Goal: Task Accomplishment & Management: Manage account settings

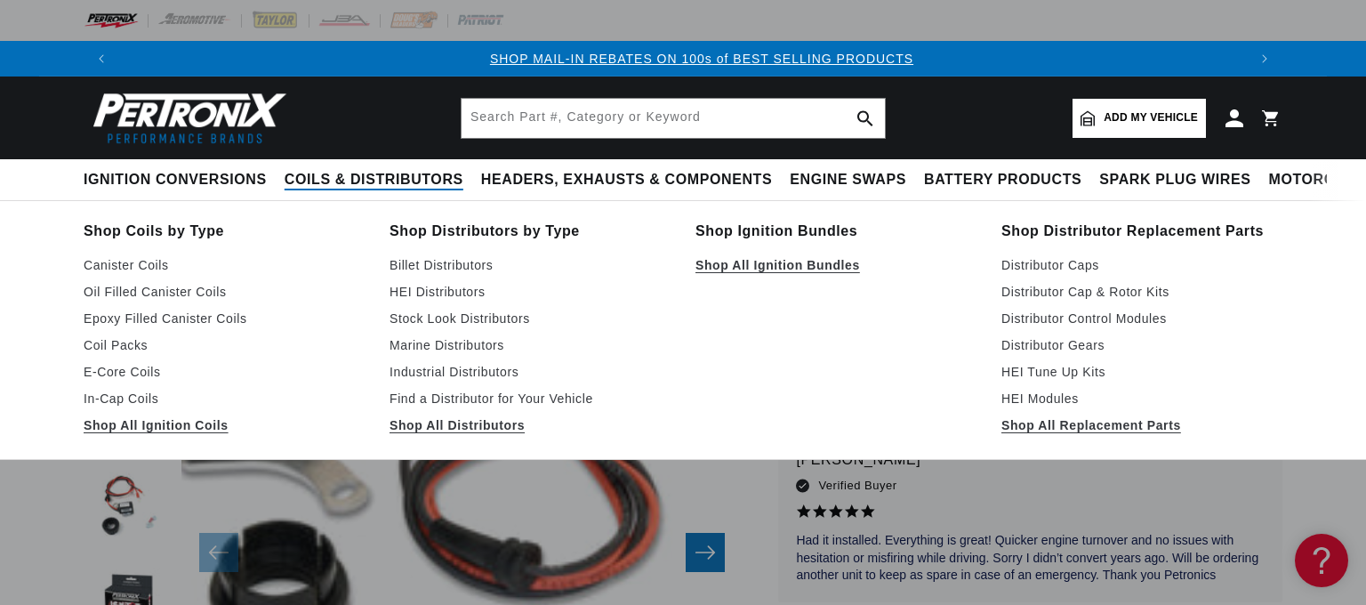
scroll to position [0, 1110]
click at [439, 398] on link "Find a Distributor for Your Vehicle" at bounding box center [530, 398] width 281 height 21
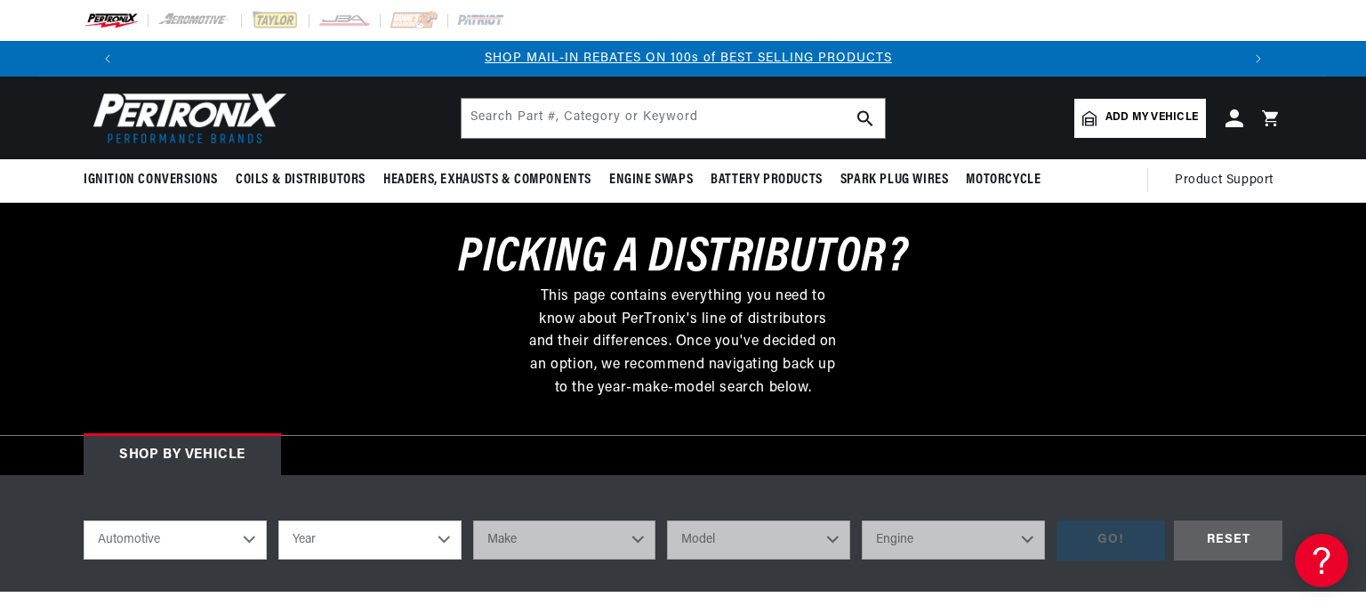
scroll to position [0, 1110]
click at [1161, 112] on span "Add my vehicle" at bounding box center [1152, 117] width 93 height 17
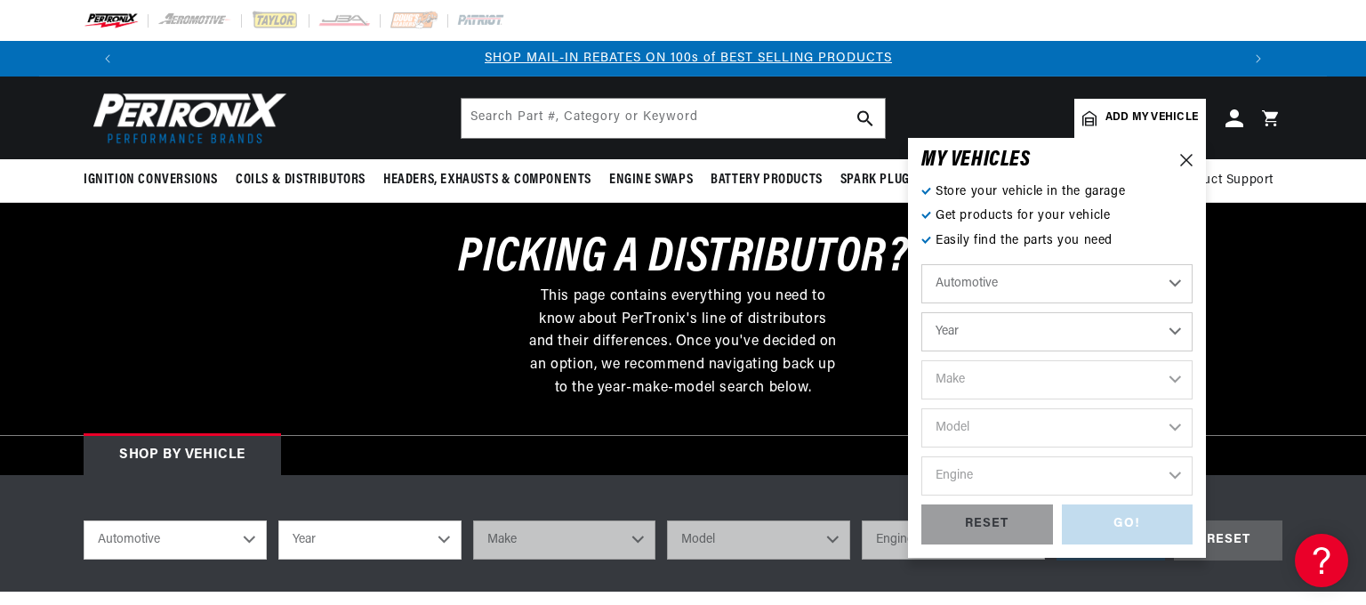
click at [922, 264] on select "Automotive Agricultural Industrial Marine Motorcycle" at bounding box center [1057, 283] width 271 height 39
click at [965, 278] on select "Automotive Agricultural Industrial Marine Motorcycle" at bounding box center [1057, 283] width 271 height 39
click at [922, 312] on select "Year 2022 2021 2020 2019 2018 2017 2016 2015 2014 2013 2012 2011 2010 2009 2008…" at bounding box center [1057, 331] width 271 height 39
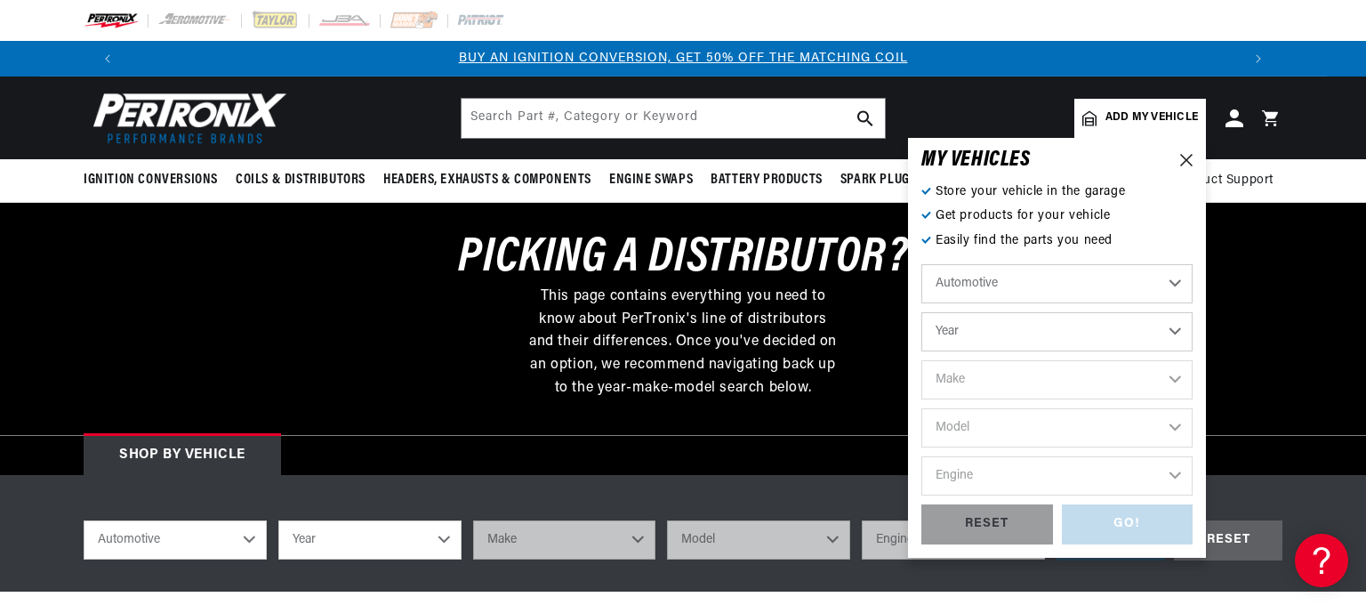
select select "1938"
click option "1938" at bounding box center [0, 0] width 0 height 0
select select "1938"
click at [922, 360] on select "Make American Bantam Chevrolet Ford Hudson Hupmobile Lincoln Nash Studebaker" at bounding box center [1057, 379] width 271 height 39
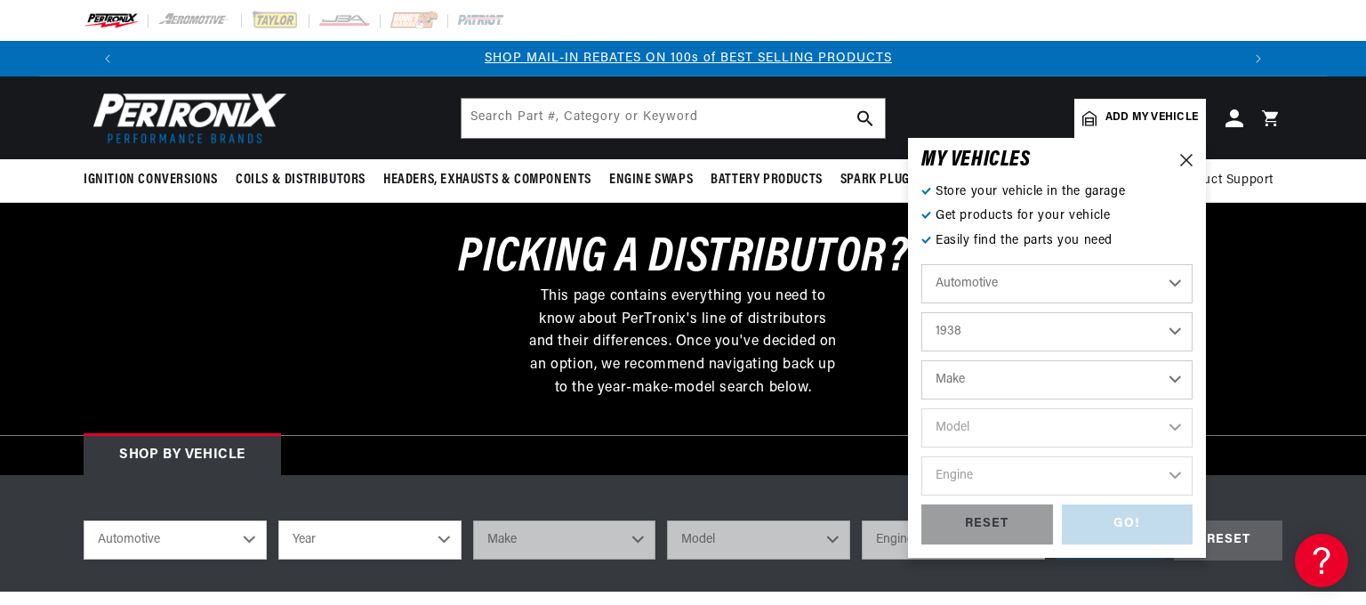
select select "Ford"
click option "Ford" at bounding box center [0, 0] width 0 height 0
select select "Ford"
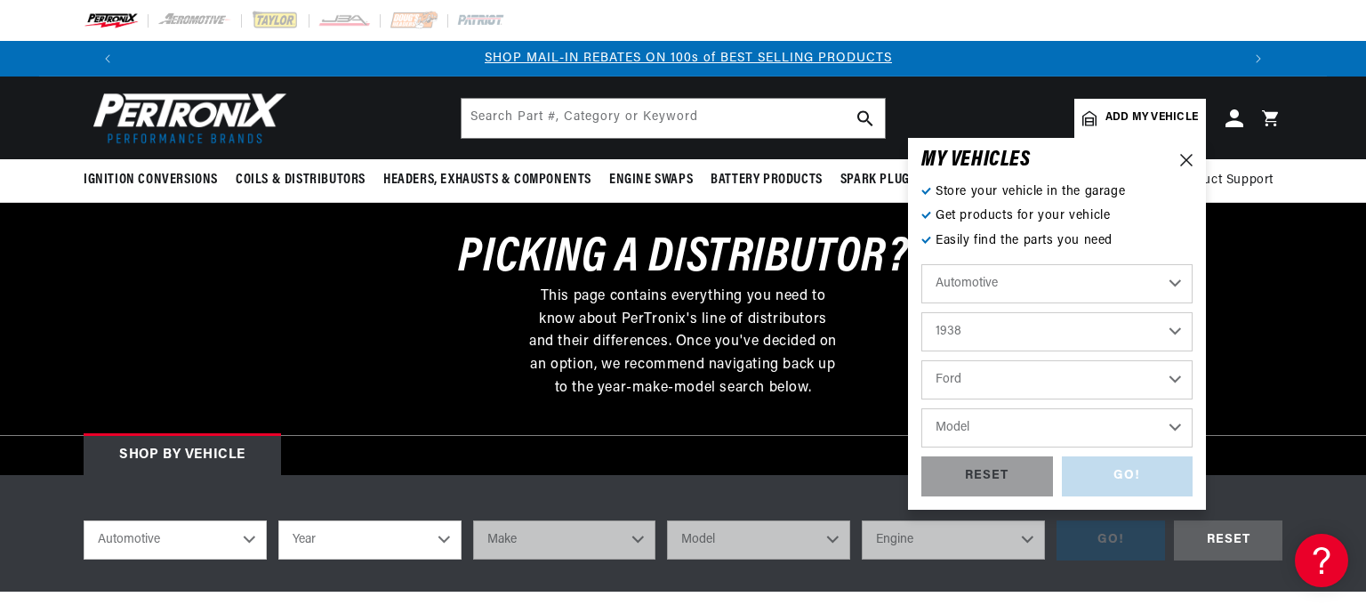
click at [922, 408] on select "Model 1/2 Ton Pickup 3/4 Ton Pickup 1 Ton Pickup Sedan Delivery" at bounding box center [1057, 427] width 271 height 39
select select "1-2-Ton-Pickup"
click option "1/2 Ton Pickup" at bounding box center [0, 0] width 0 height 0
select select "1-2-Ton-Pickup"
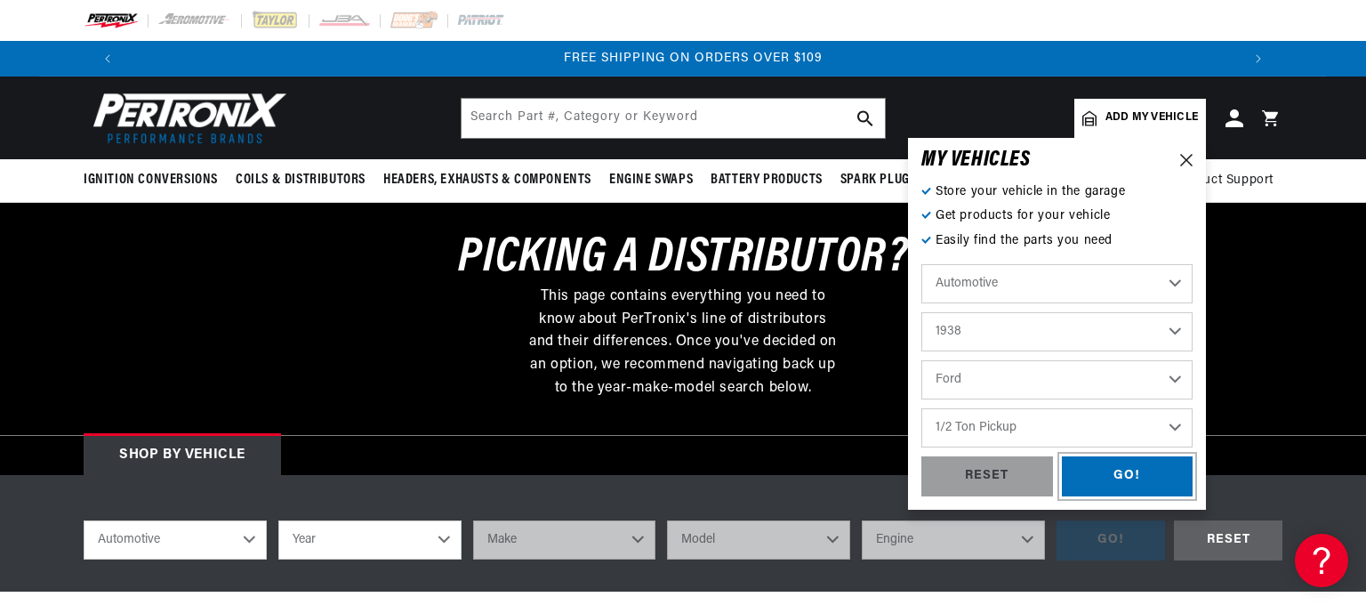
click at [1136, 478] on div "GO!" at bounding box center [1128, 476] width 132 height 40
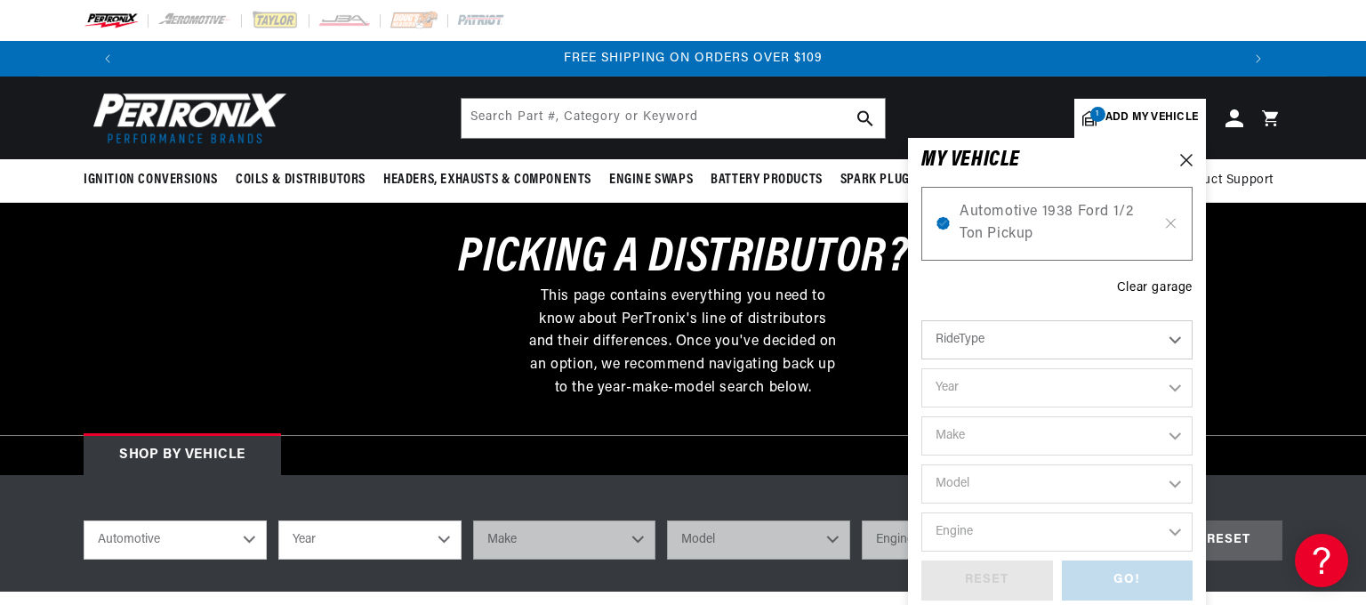
select select "1938"
select select "Ford"
select select "1-2-Ton-Pickup"
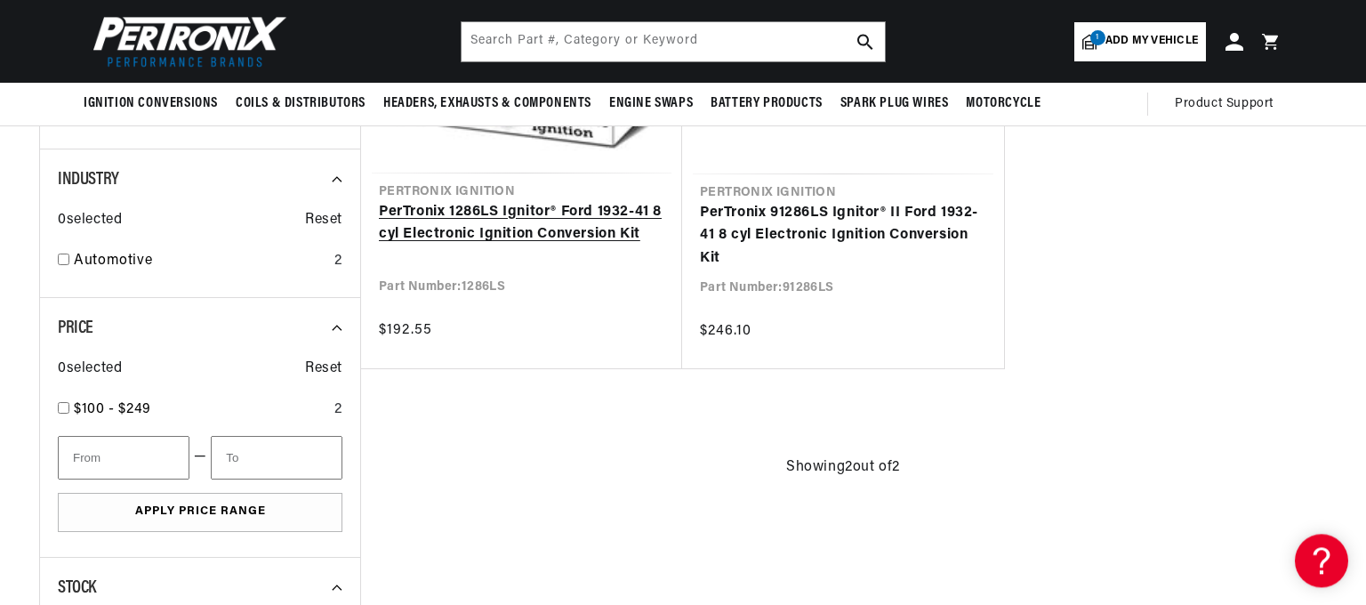
scroll to position [0, 1110]
click at [474, 225] on link "PerTronix 1286LS Ignitor® Ford 1932-41 8 cyl Electronic Ignition Conversion Kit" at bounding box center [522, 223] width 286 height 45
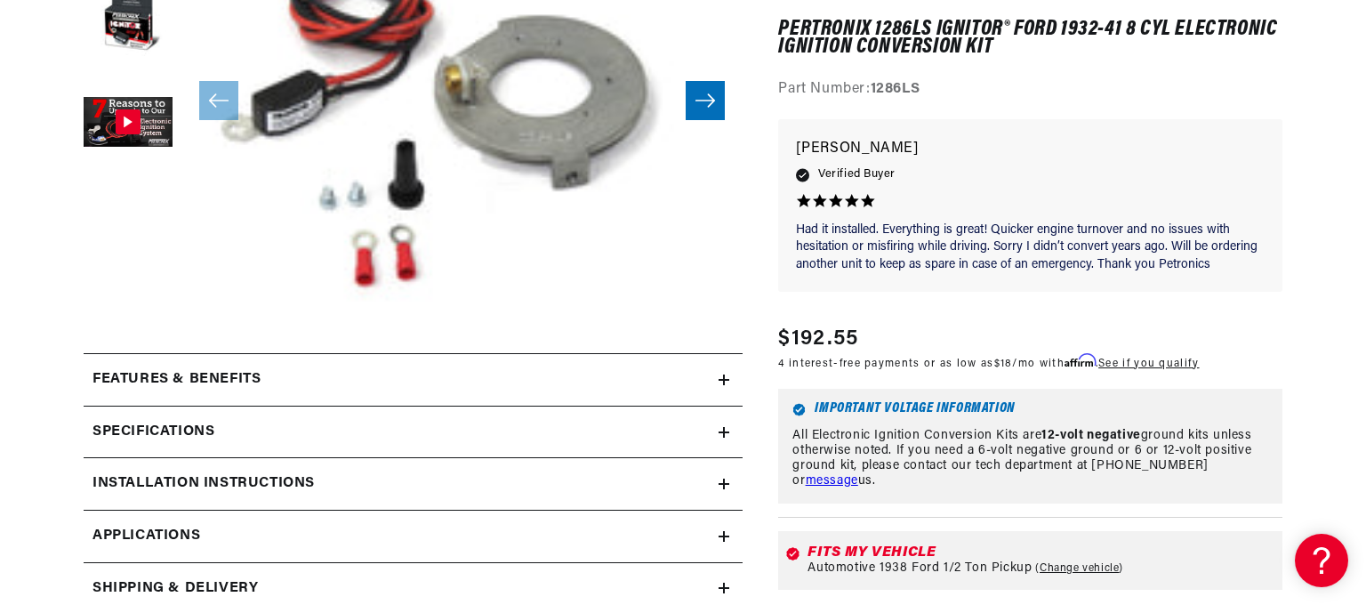
scroll to position [0, 2221]
click at [727, 427] on icon at bounding box center [724, 432] width 11 height 11
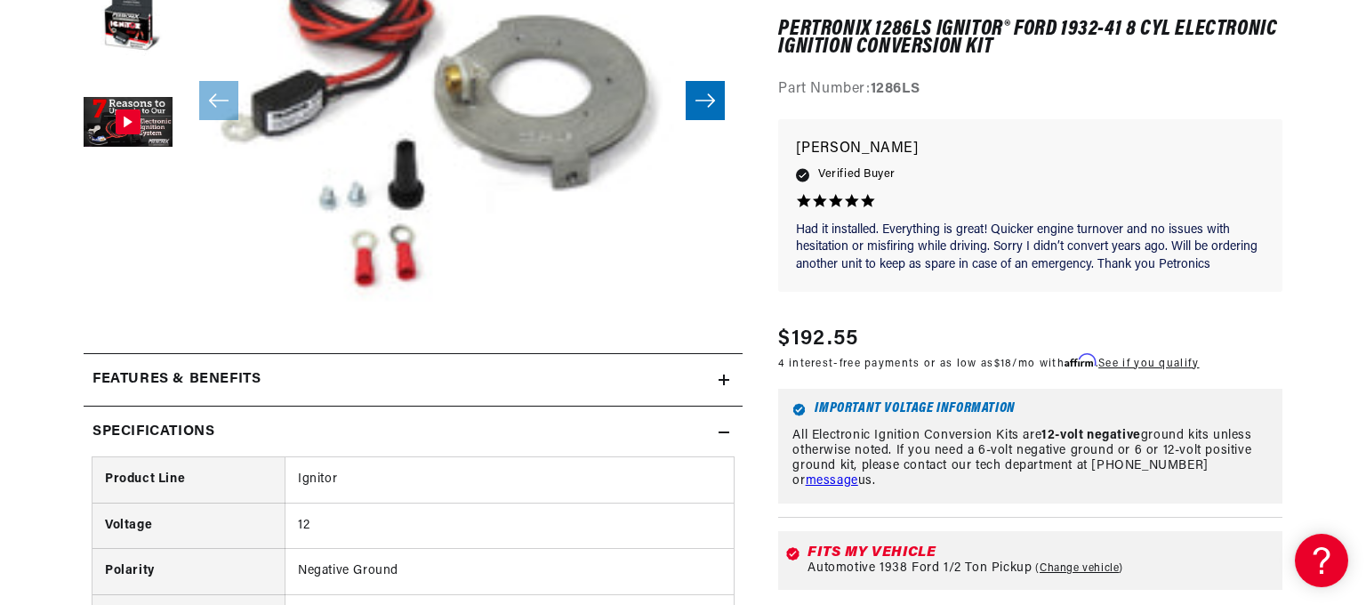
scroll to position [0, 0]
drag, startPoint x: 742, startPoint y: 301, endPoint x: 740, endPoint y: 322, distance: 21.4
drag, startPoint x: 743, startPoint y: 287, endPoint x: 738, endPoint y: 327, distance: 40.3
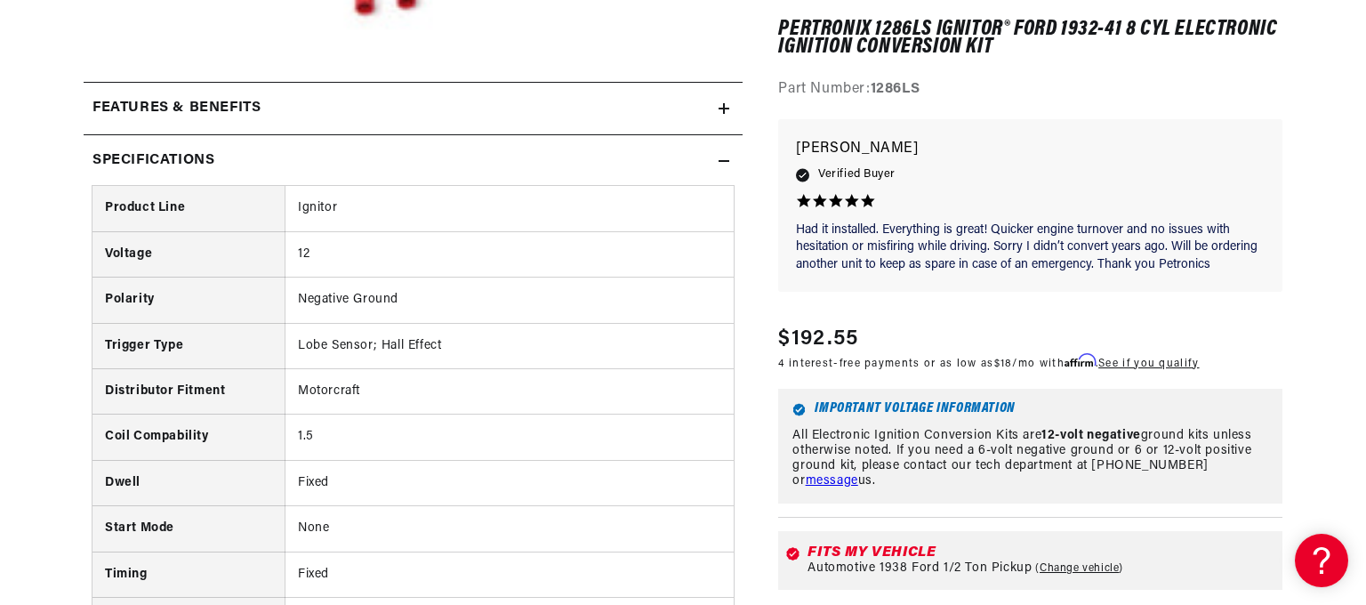
scroll to position [664, 0]
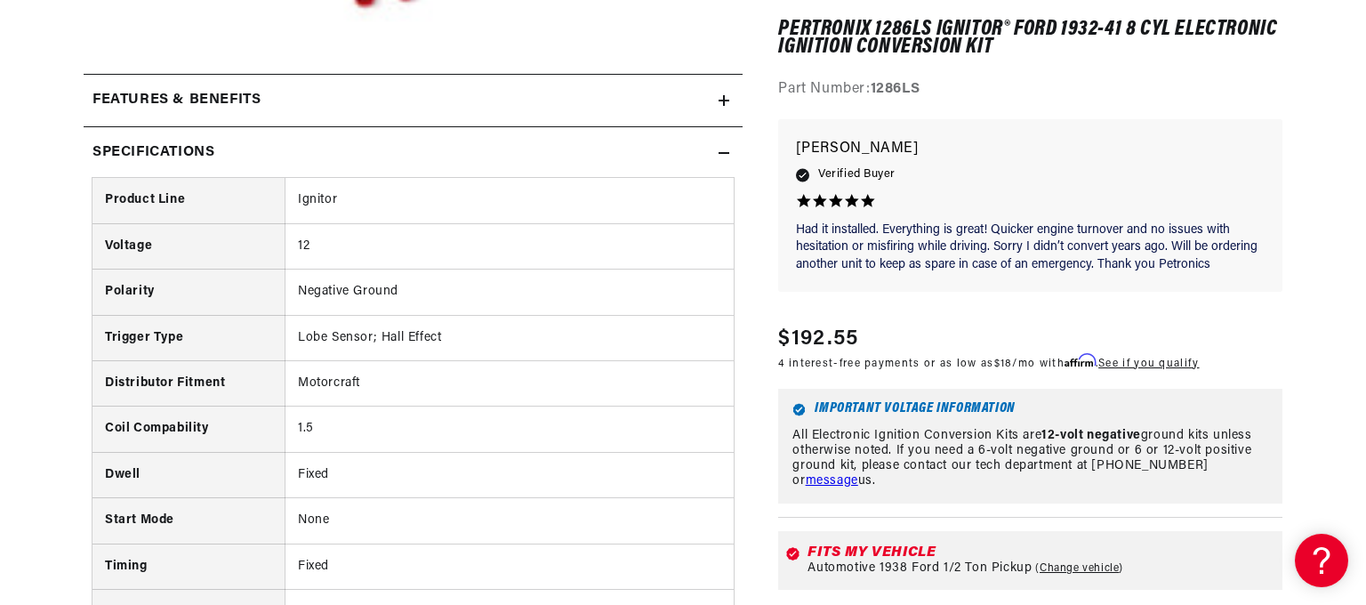
click at [671, 559] on td "Fixed" at bounding box center [509, 566] width 449 height 45
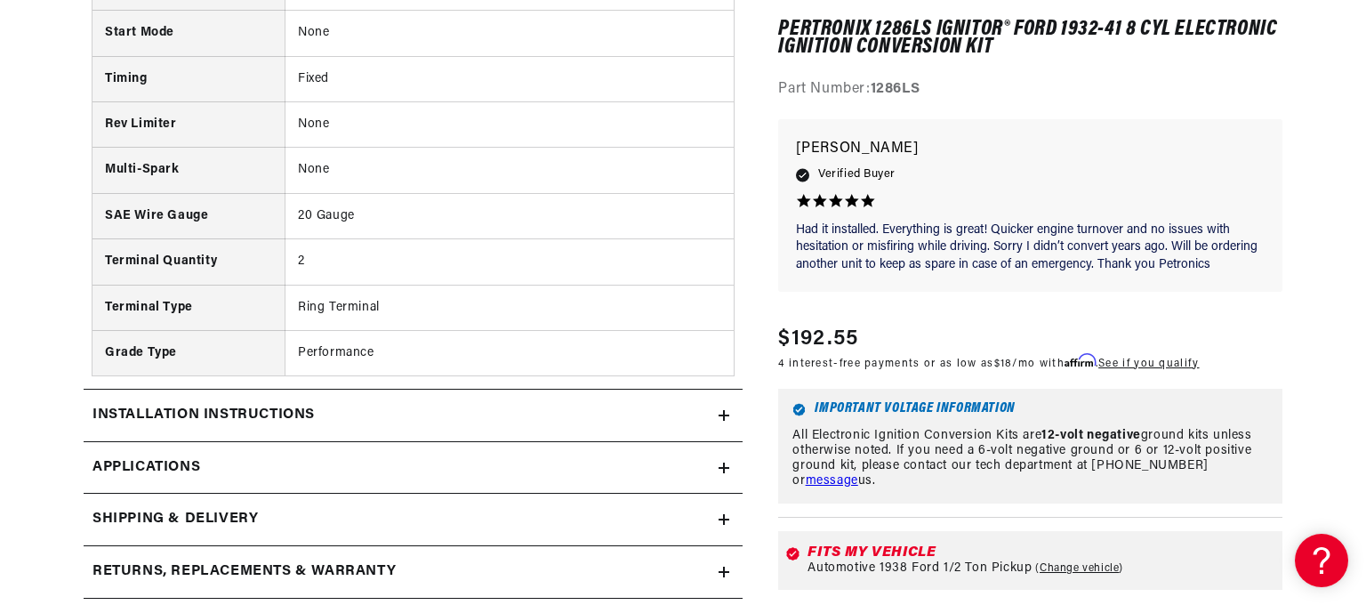
scroll to position [1156, 0]
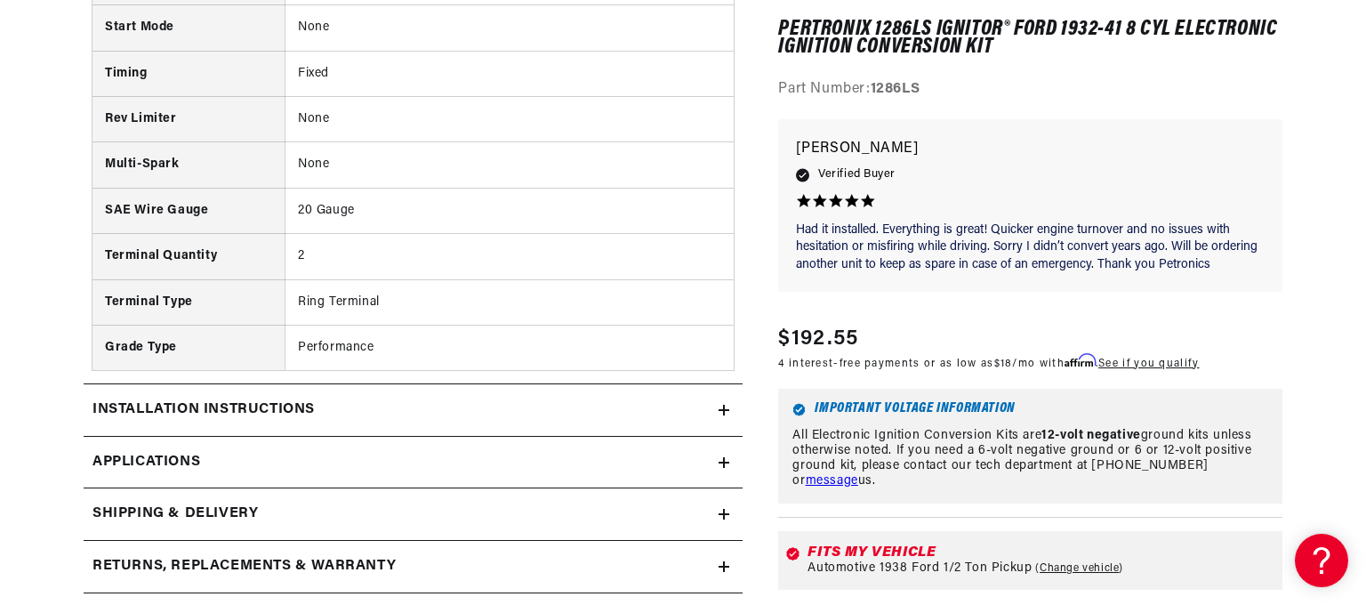
click at [721, 458] on icon at bounding box center [724, 462] width 11 height 11
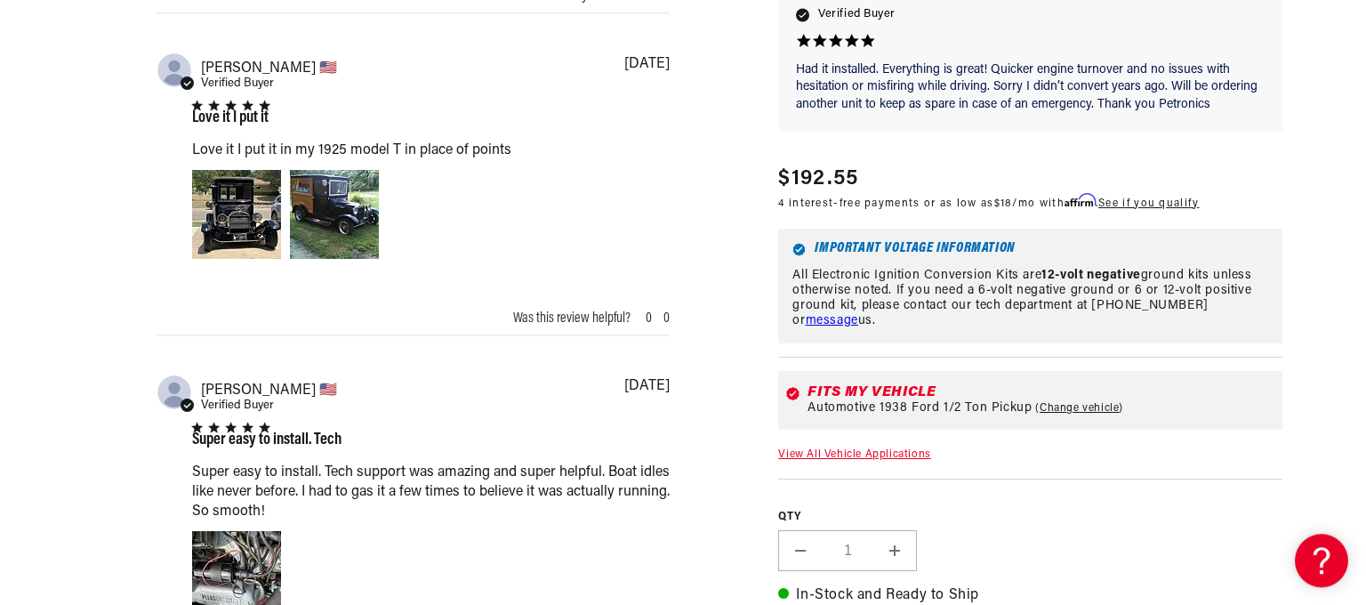
scroll to position [2082, 0]
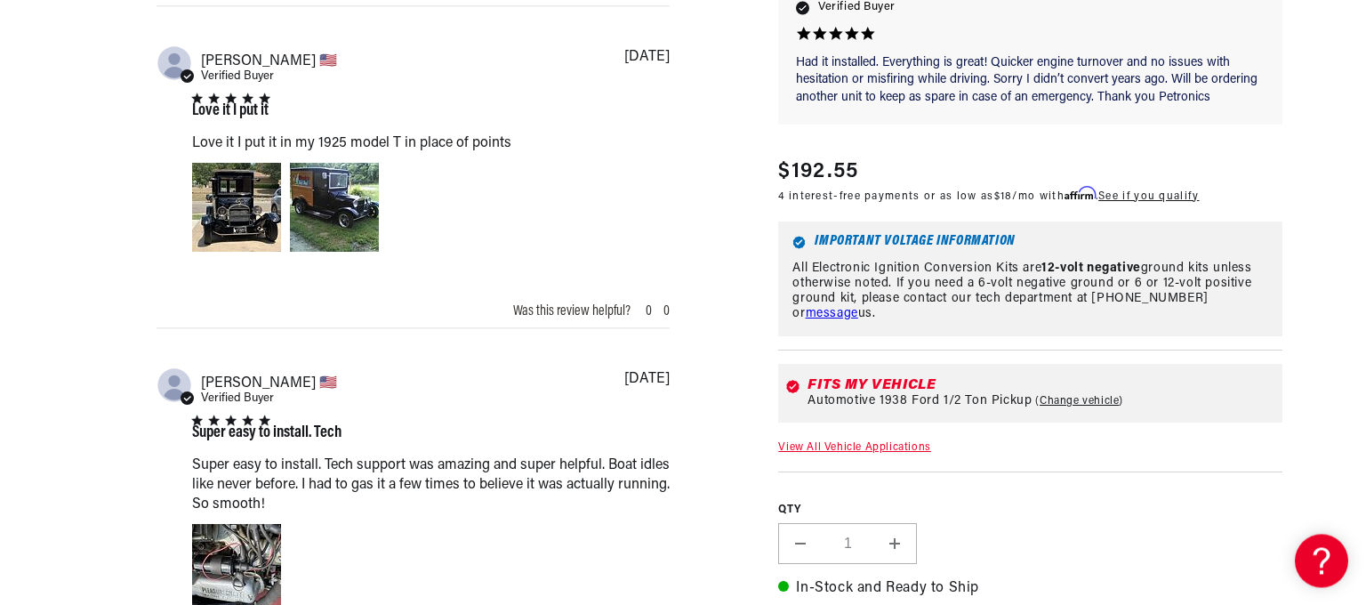
click at [824, 442] on link "View All Vehicle Applications" at bounding box center [854, 447] width 152 height 11
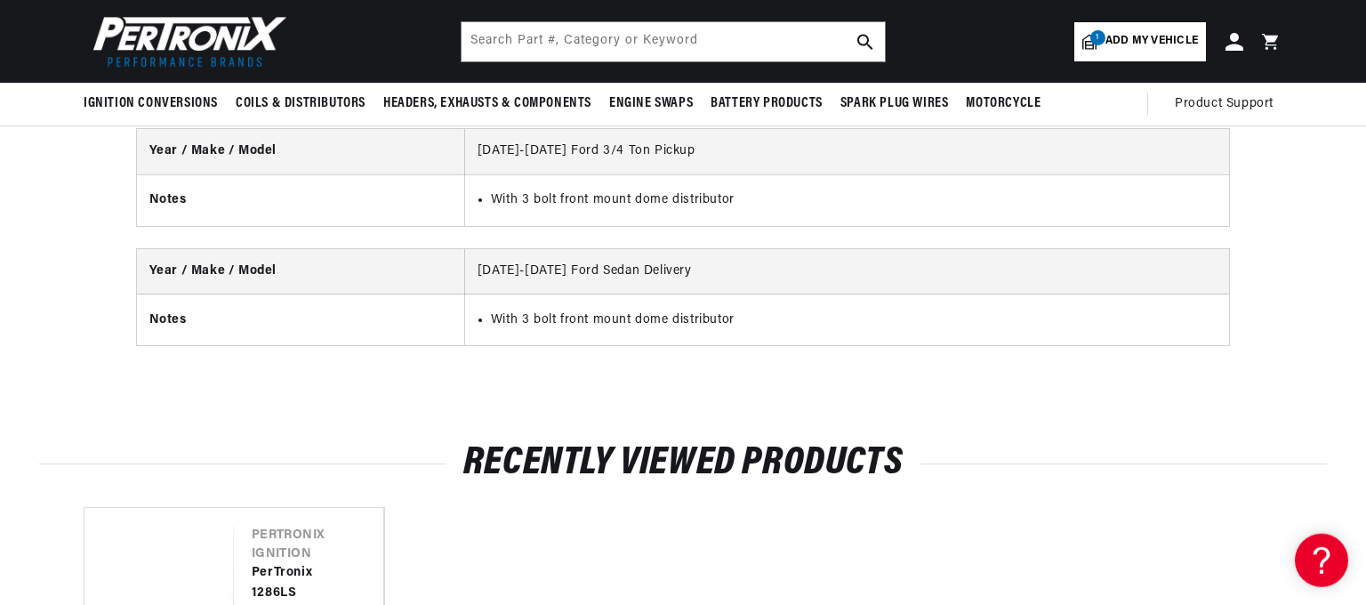
scroll to position [4817, 0]
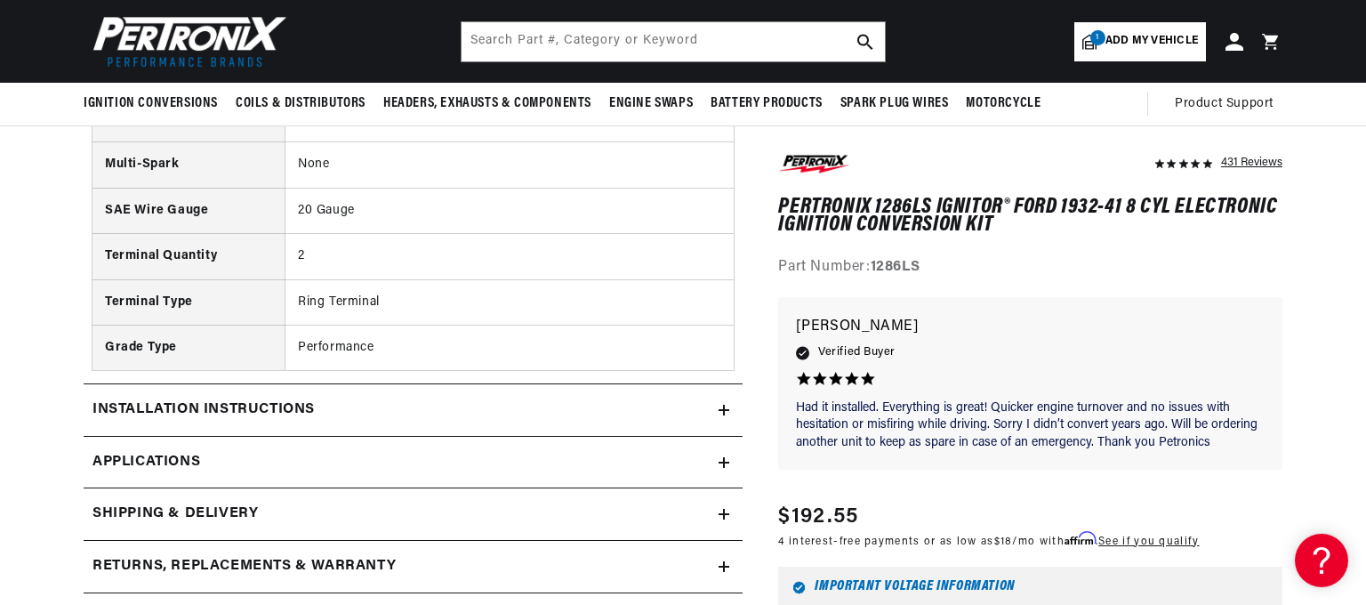
scroll to position [1156, 0]
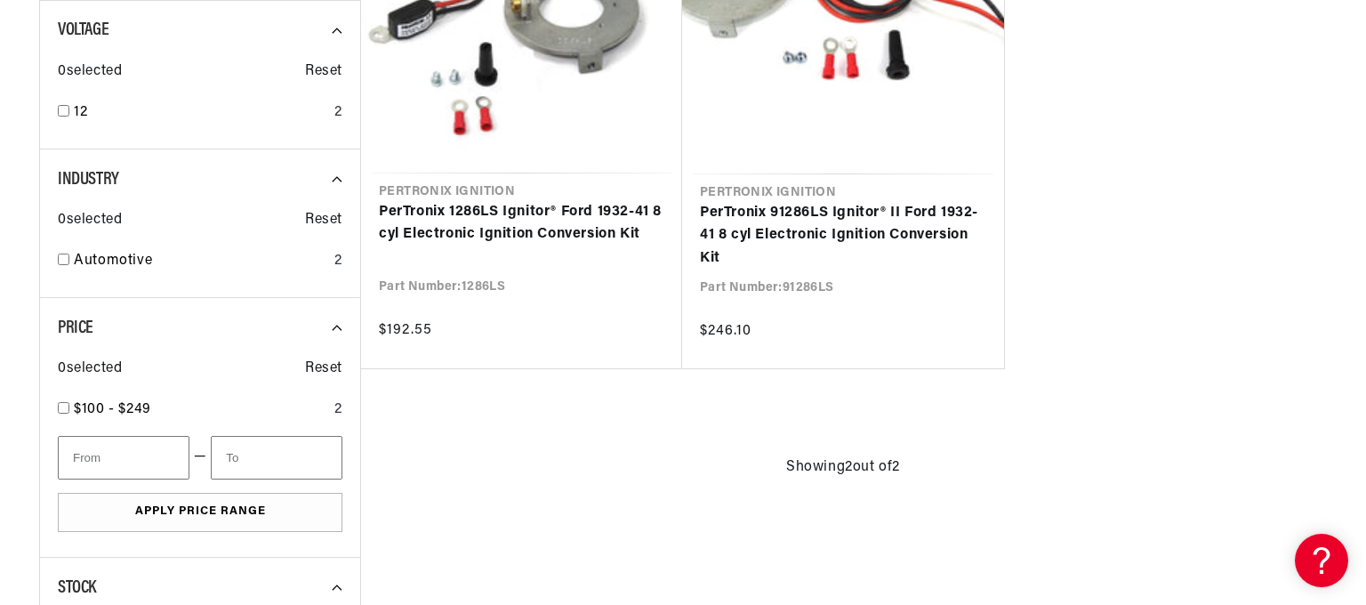
scroll to position [0, 2221]
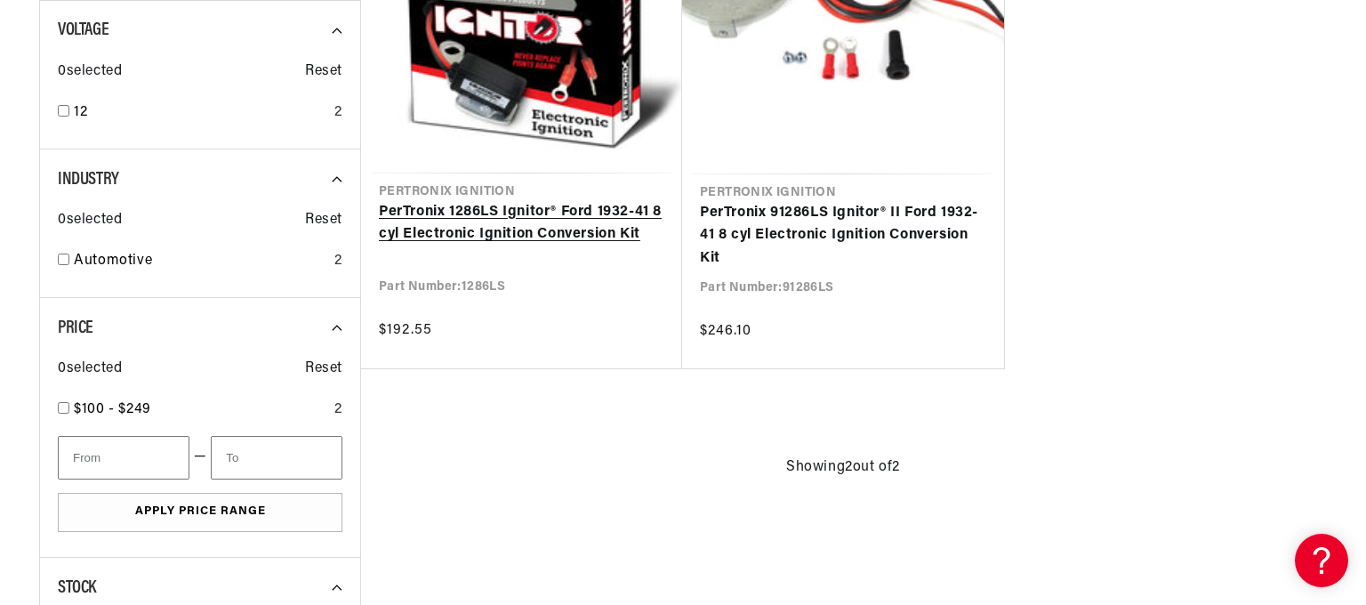
click at [441, 239] on link "PerTronix 1286LS Ignitor® Ford 1932-41 8 cyl Electronic Ignition Conversion Kit" at bounding box center [522, 223] width 286 height 45
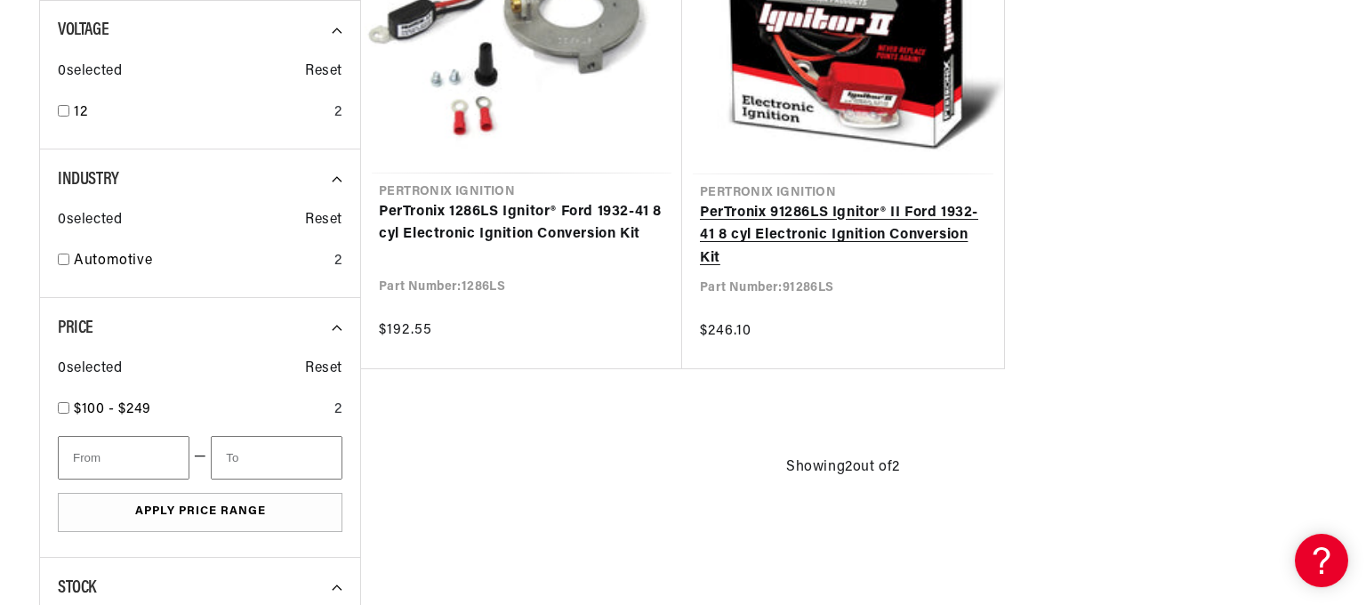
click at [783, 219] on link "PerTronix 91286LS Ignitor® II Ford 1932-41 8 cyl Electronic Ignition Conversion…" at bounding box center [843, 236] width 286 height 68
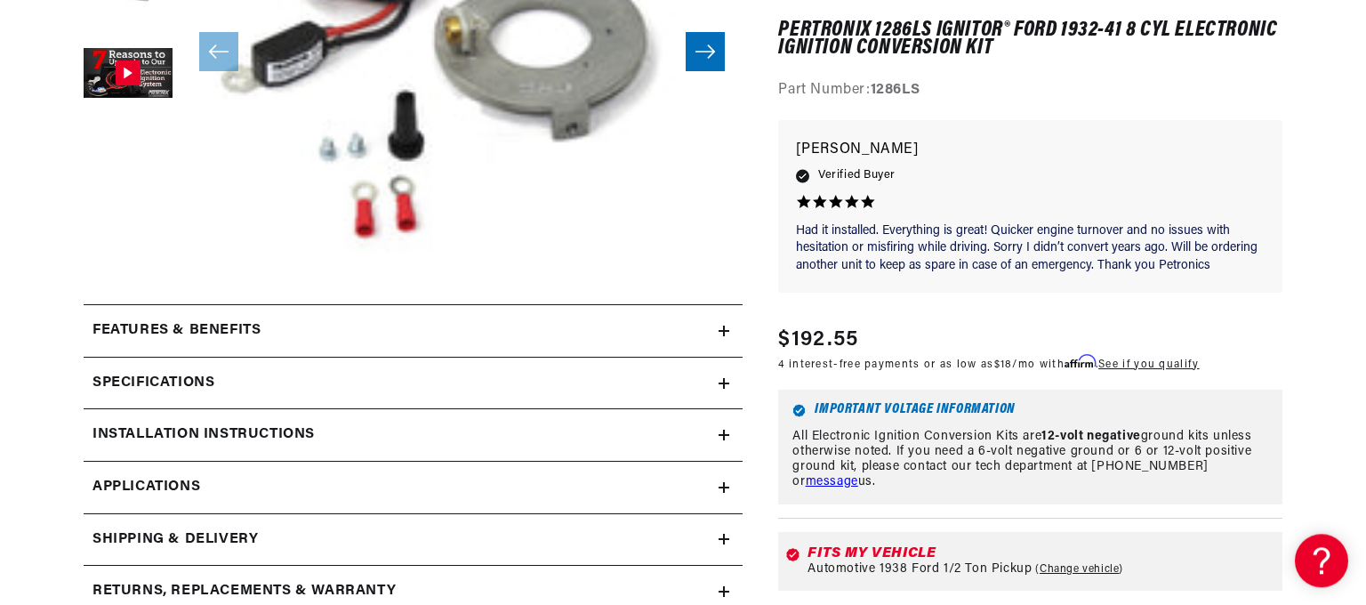
scroll to position [0, 2221]
click at [727, 382] on icon at bounding box center [724, 383] width 11 height 11
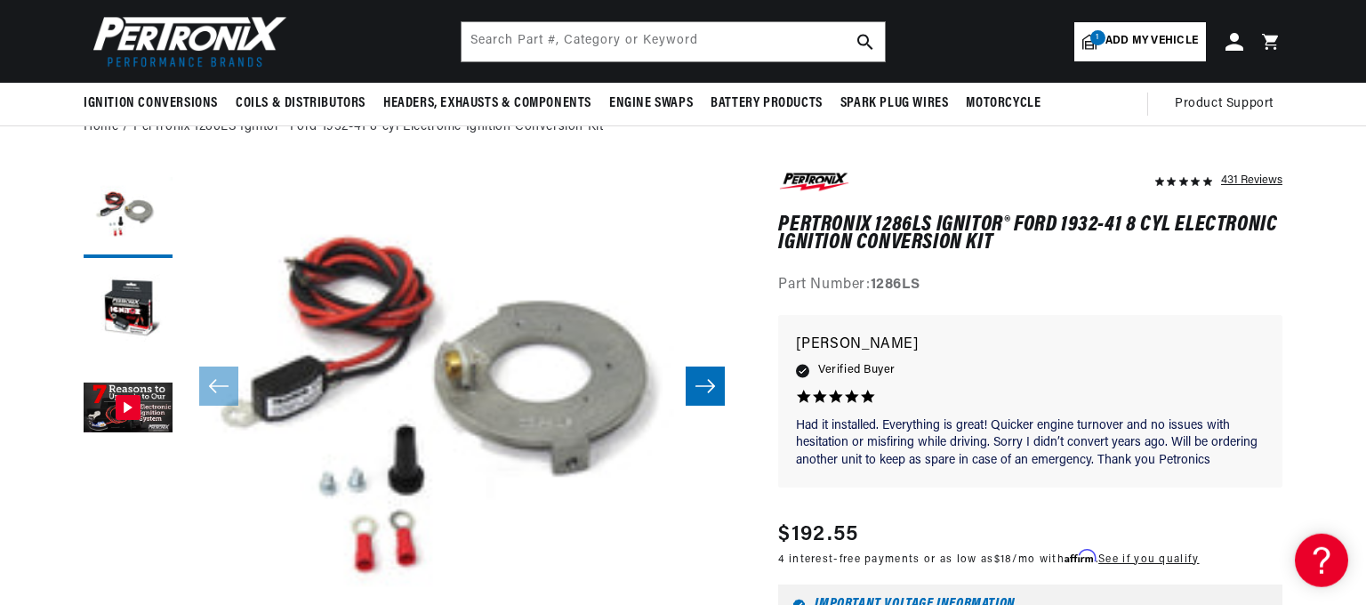
scroll to position [0, 0]
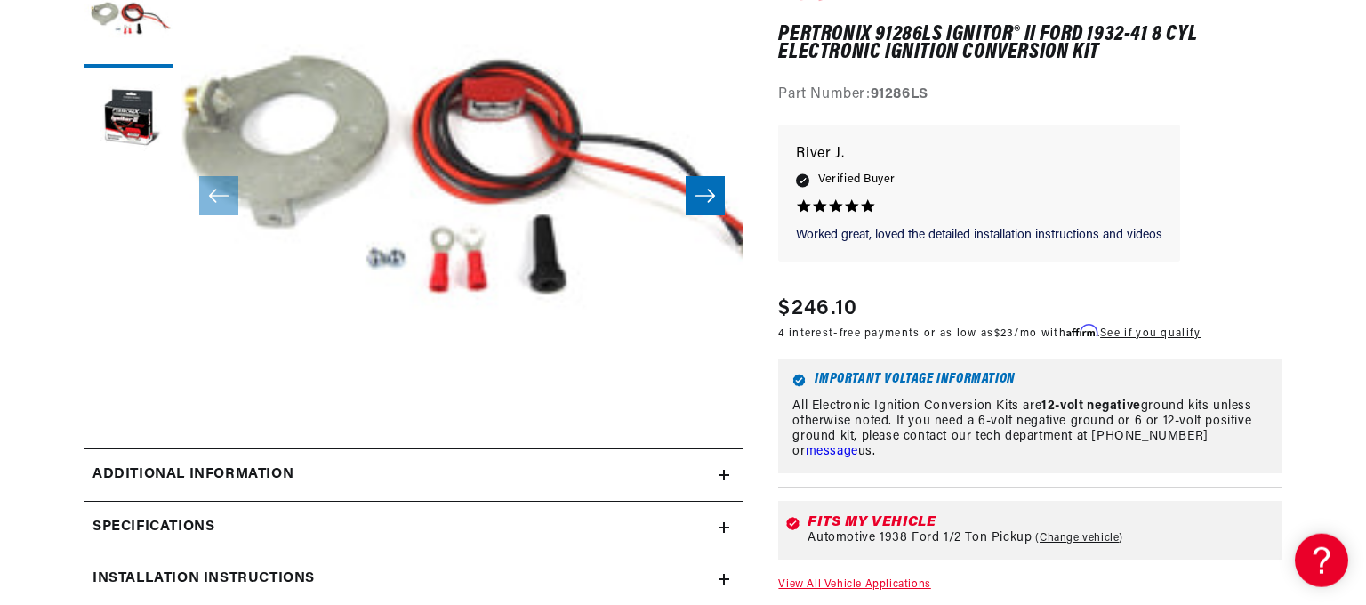
scroll to position [0, 2221]
click at [724, 475] on icon at bounding box center [724, 475] width 11 height 0
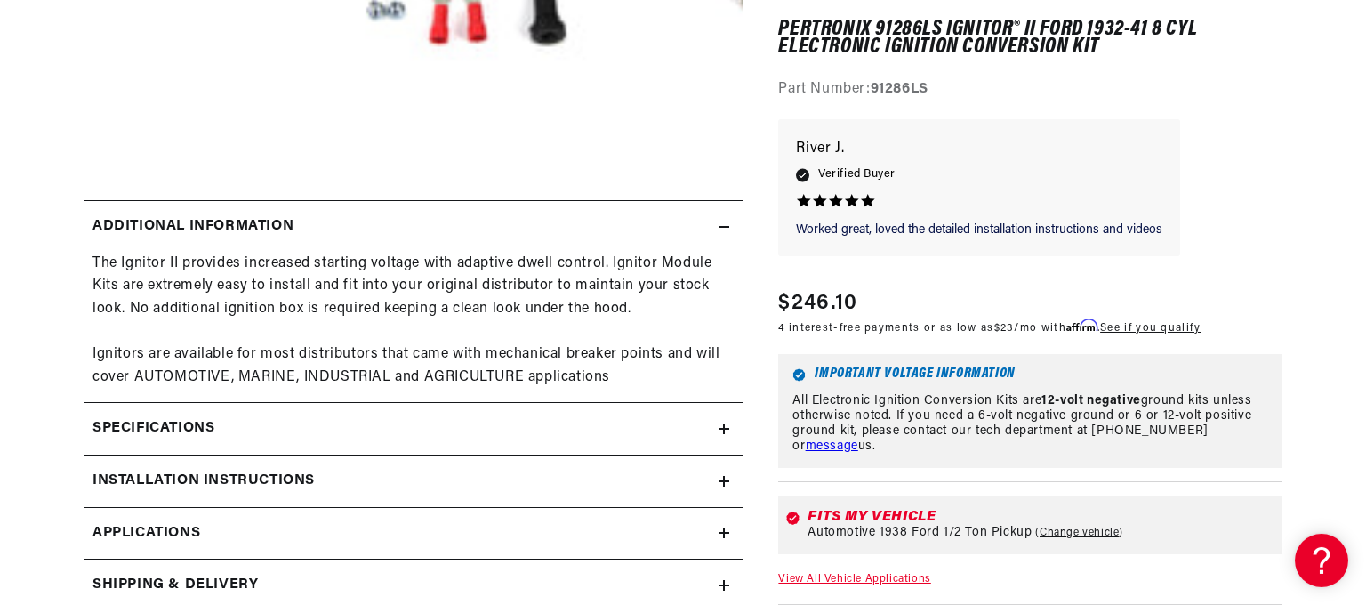
scroll to position [548, 0]
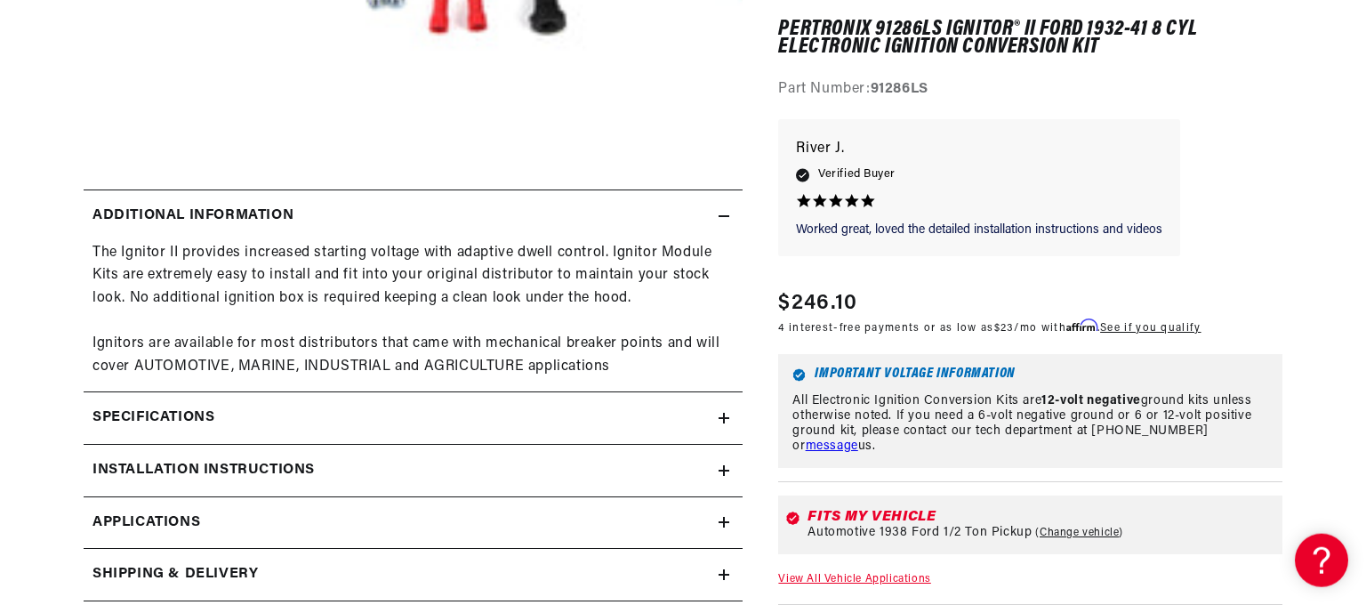
click at [721, 520] on icon at bounding box center [724, 522] width 11 height 11
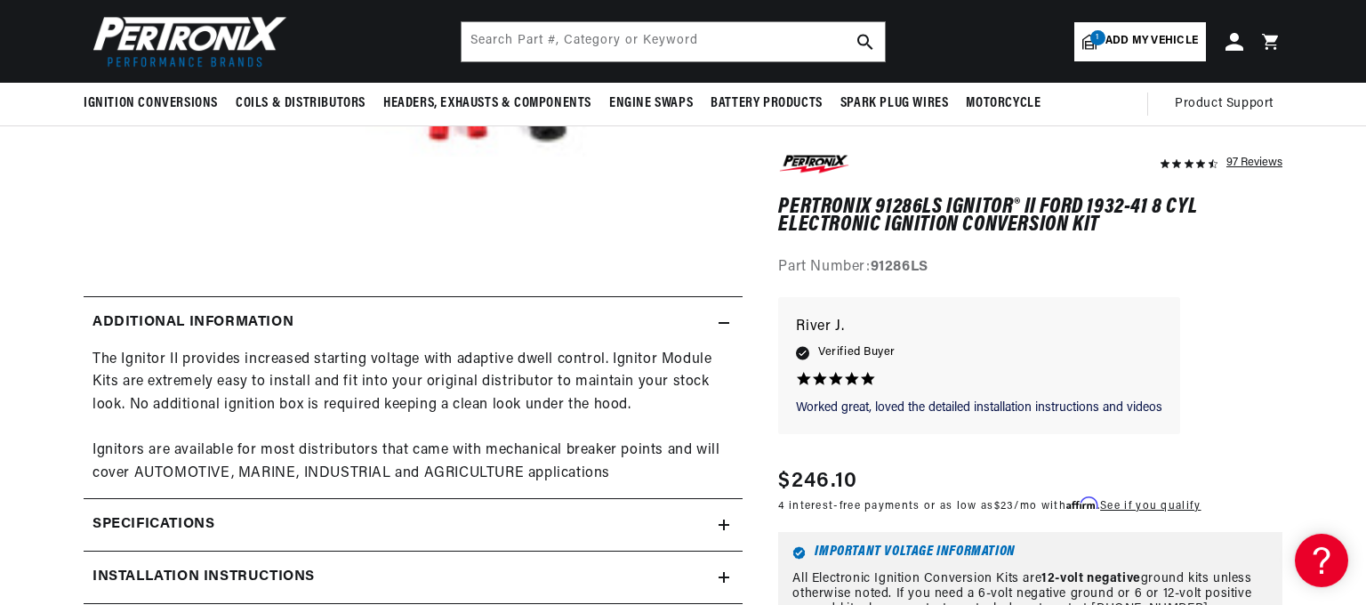
scroll to position [0, 2221]
click at [1234, 44] on icon at bounding box center [1234, 41] width 19 height 19
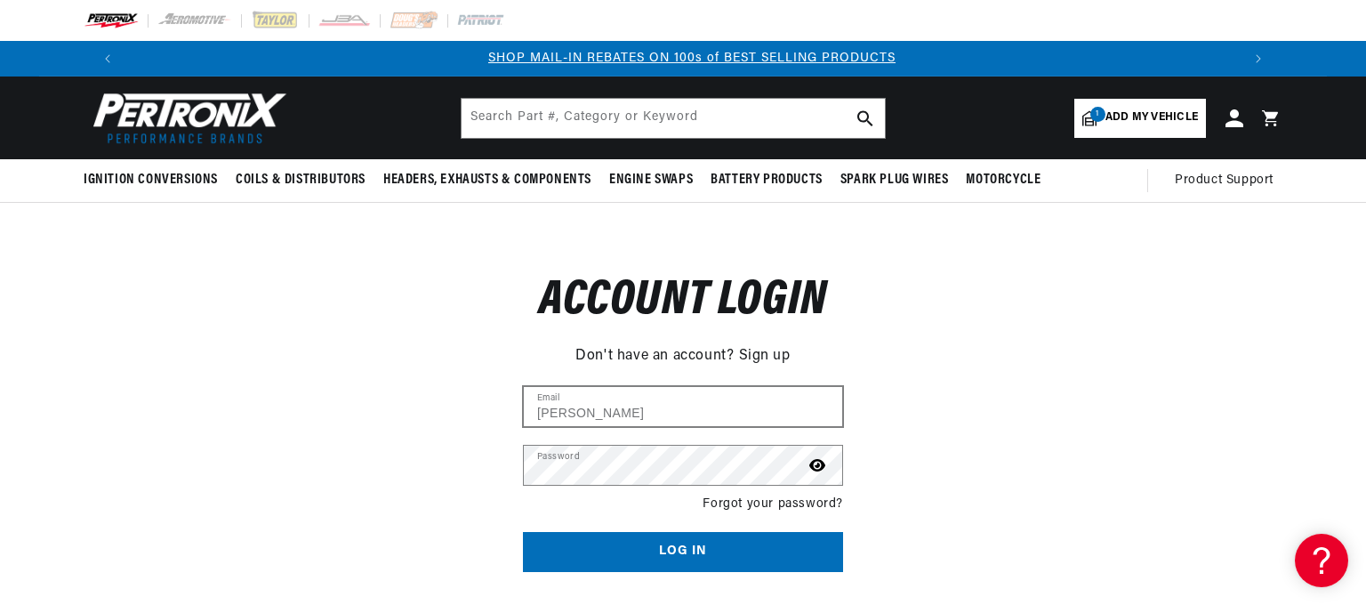
scroll to position [0, 1110]
type input "J"
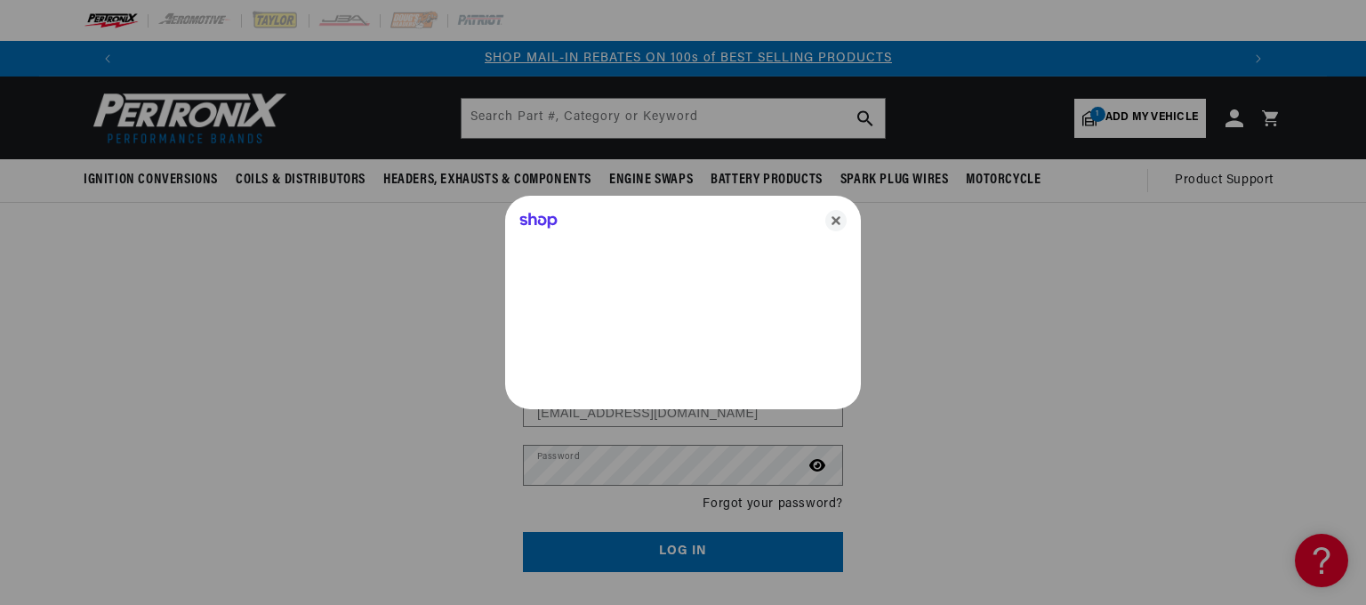
type input "[EMAIL_ADDRESS][DOMAIN_NAME]"
click at [664, 471] on div at bounding box center [683, 302] width 1366 height 605
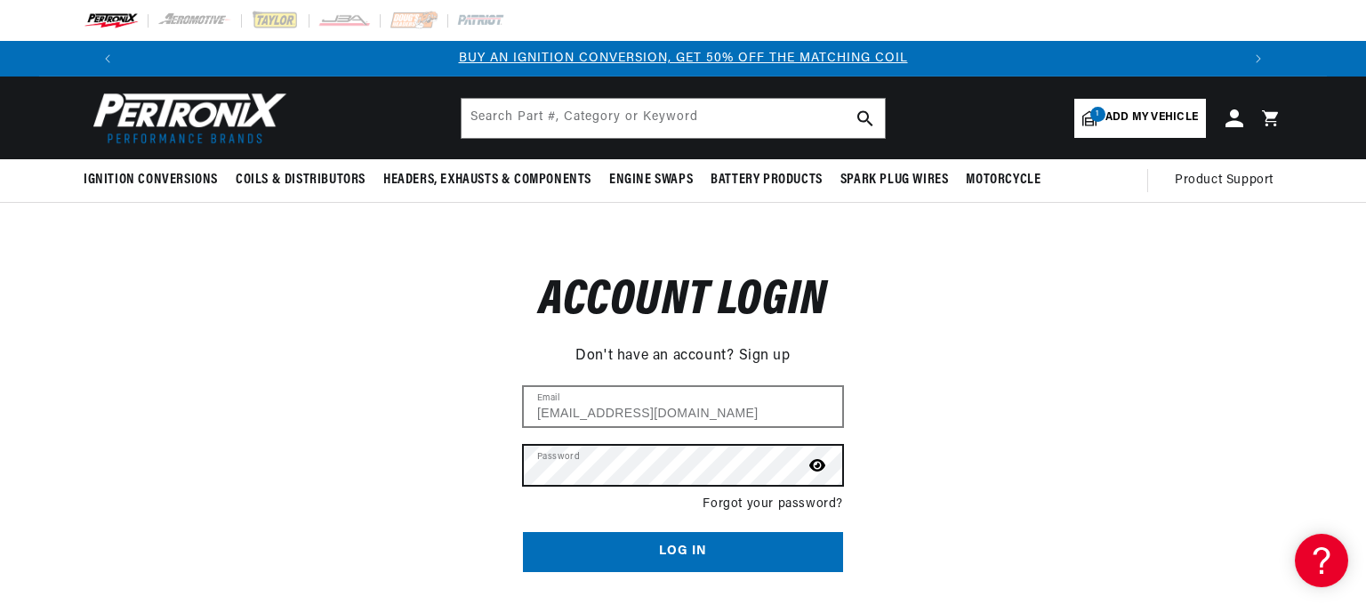
scroll to position [0, 0]
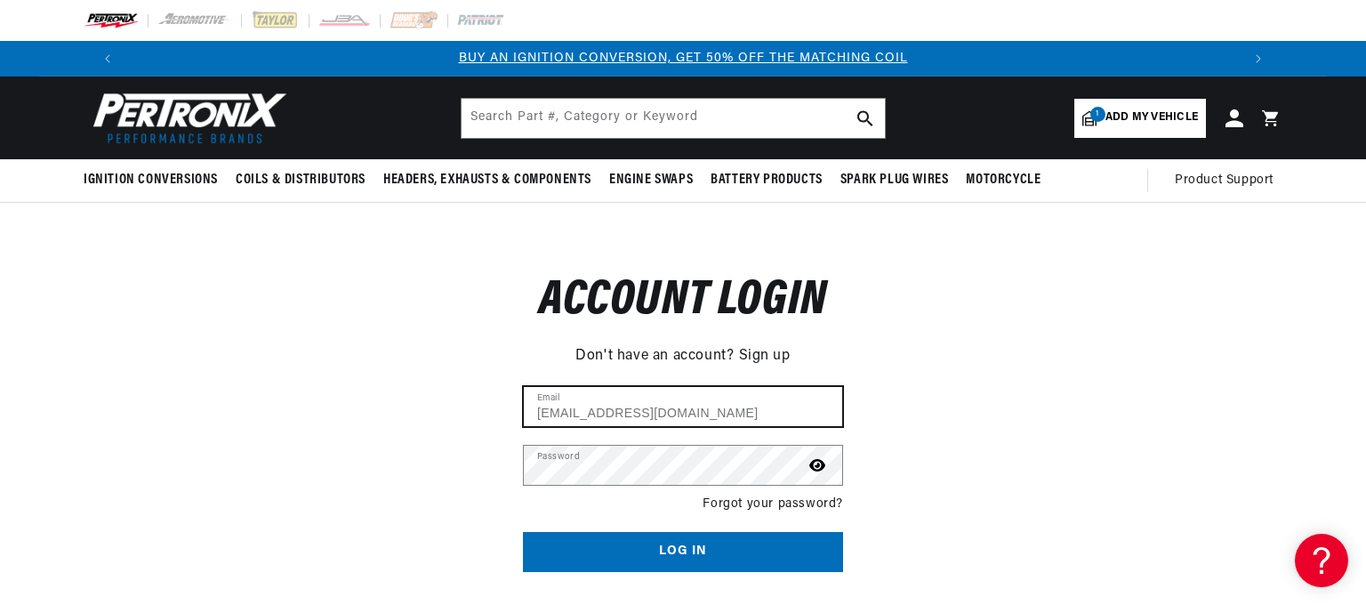
click at [702, 411] on input "[EMAIL_ADDRESS][DOMAIN_NAME]" at bounding box center [683, 406] width 318 height 39
click at [745, 359] on link "Sign up" at bounding box center [765, 356] width 52 height 23
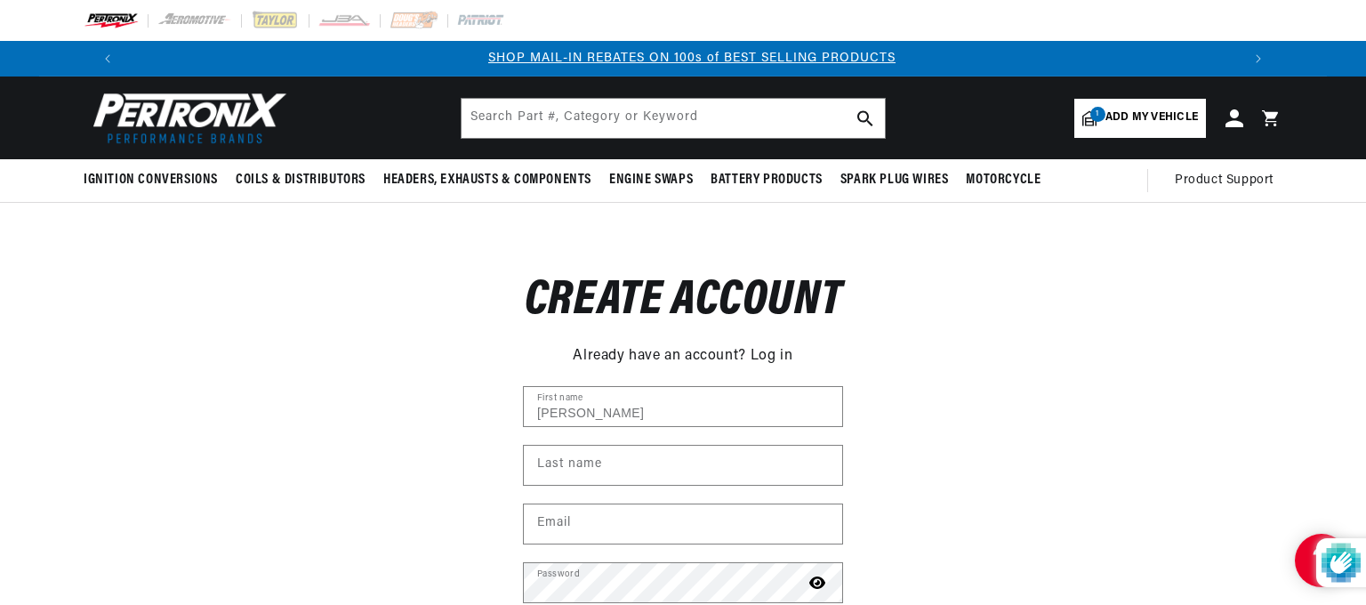
scroll to position [0, 1110]
type input "[PERSON_NAME]"
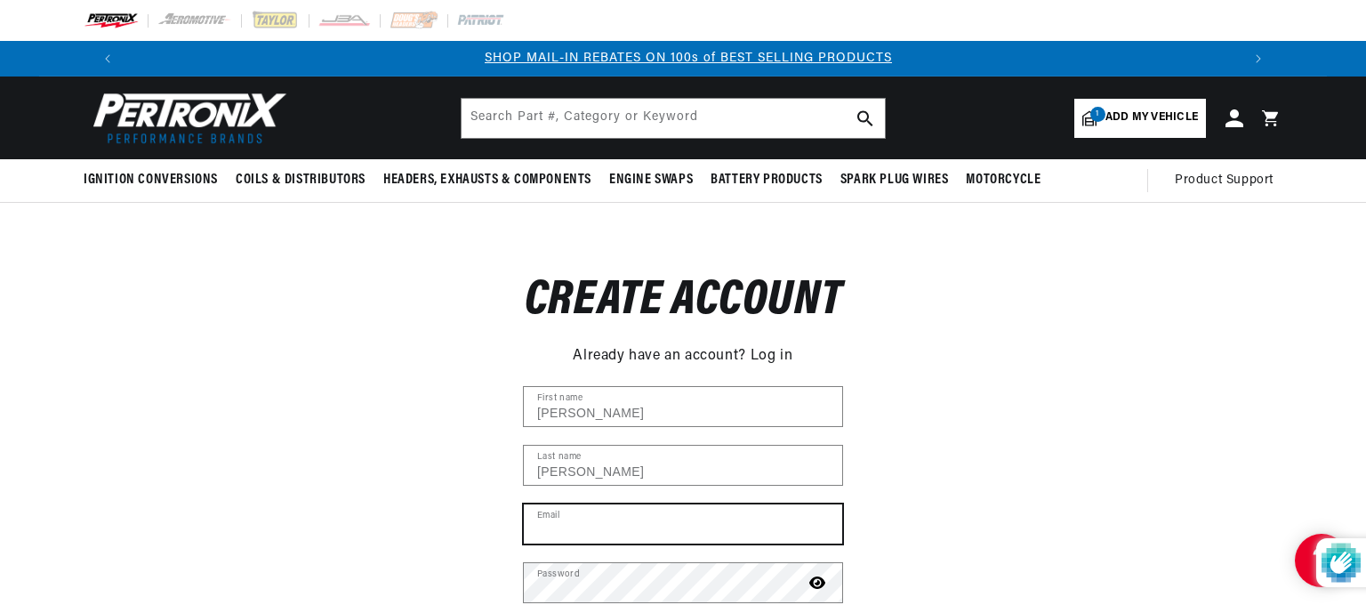
type input "jimlathammsr@gmail.com"
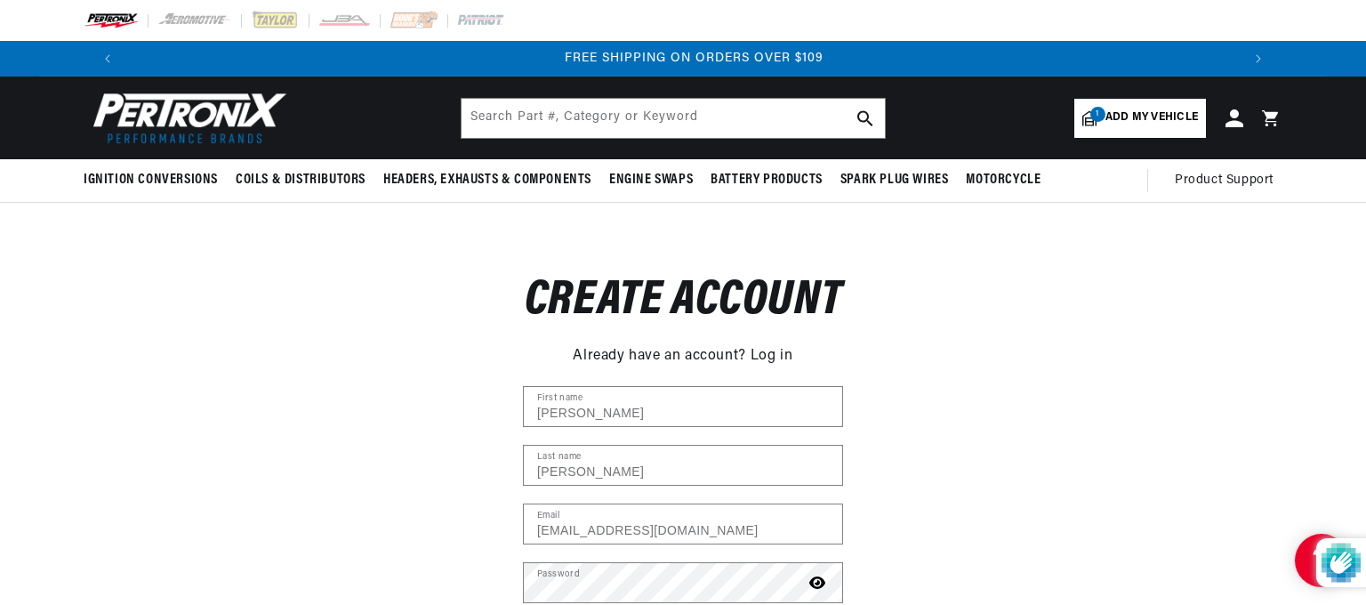
scroll to position [0, 2221]
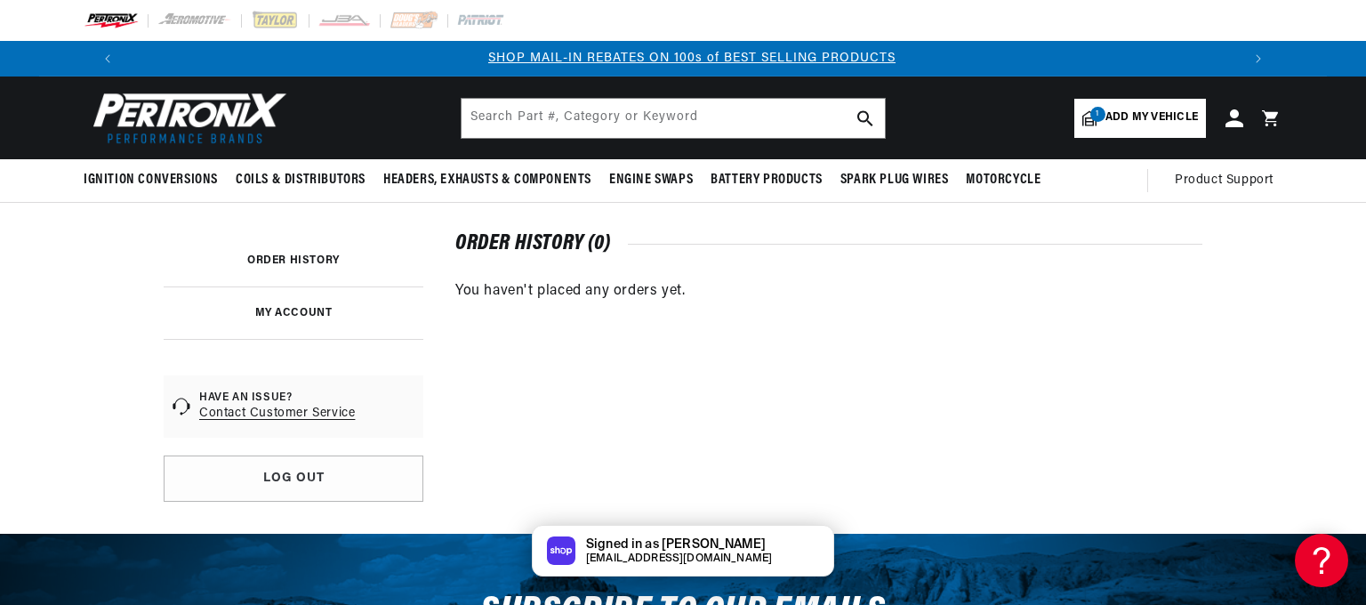
scroll to position [0, 1110]
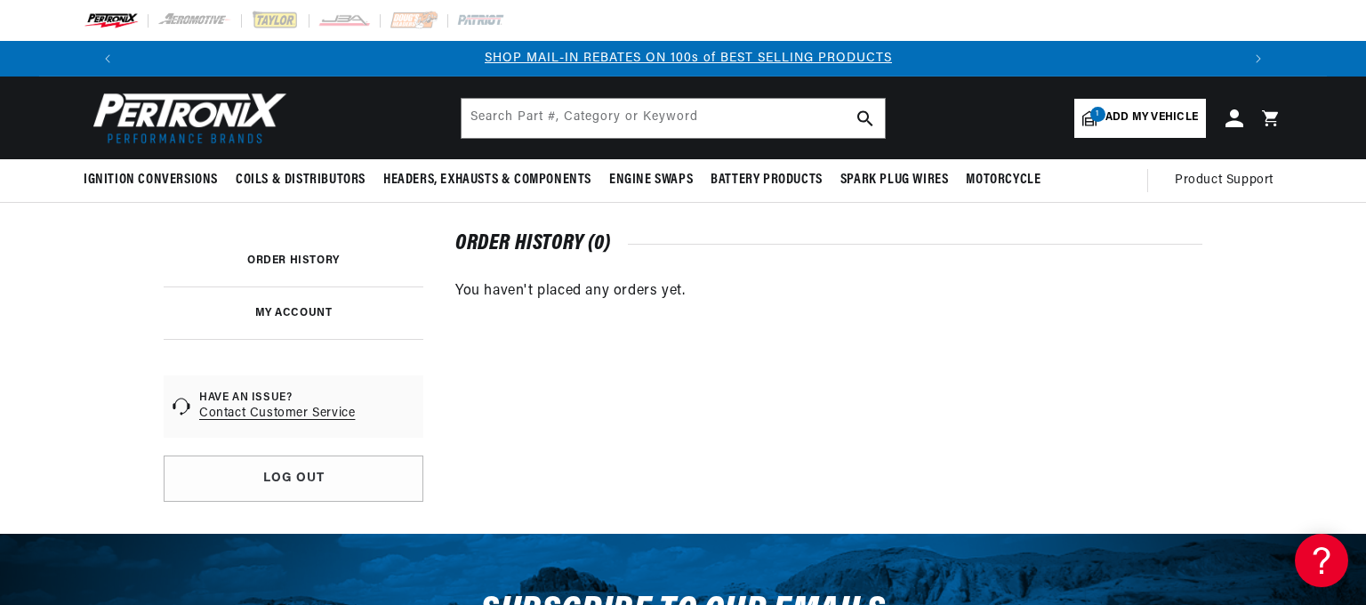
click at [311, 310] on link "MY ACCOUNT" at bounding box center [293, 313] width 77 height 11
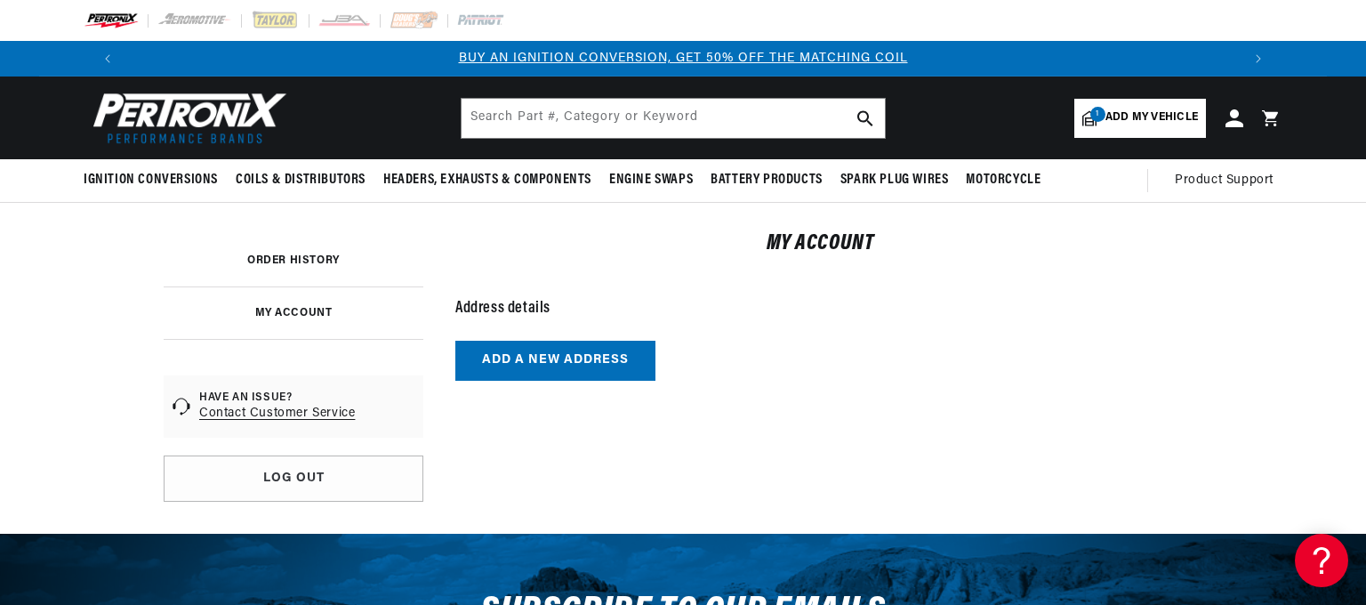
click at [596, 357] on button "Add a new address" at bounding box center [555, 361] width 200 height 40
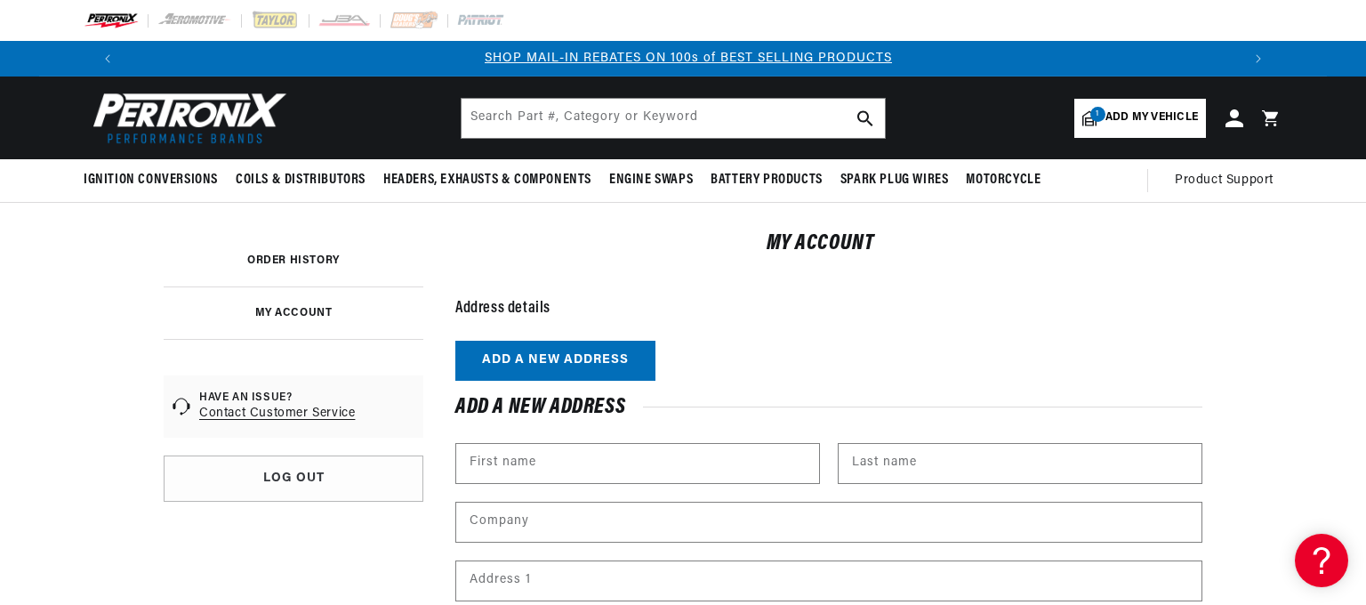
scroll to position [0, 1110]
click at [576, 461] on input "First name" at bounding box center [637, 463] width 363 height 39
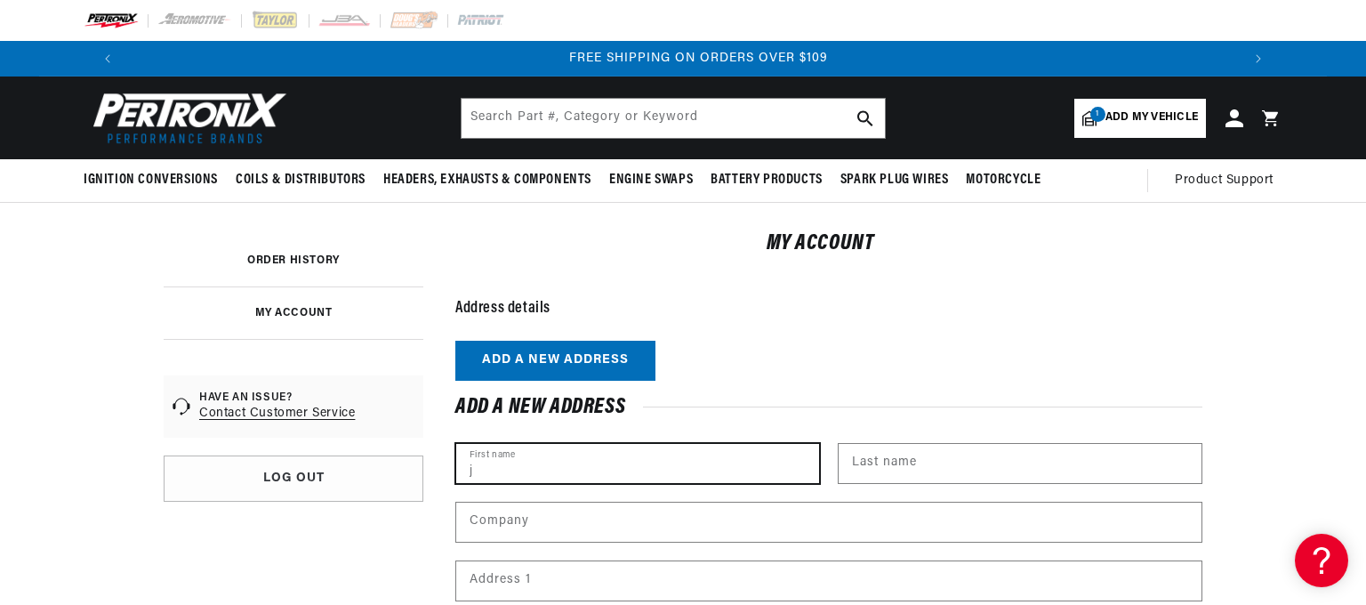
scroll to position [0, 2221]
type input "Jim"
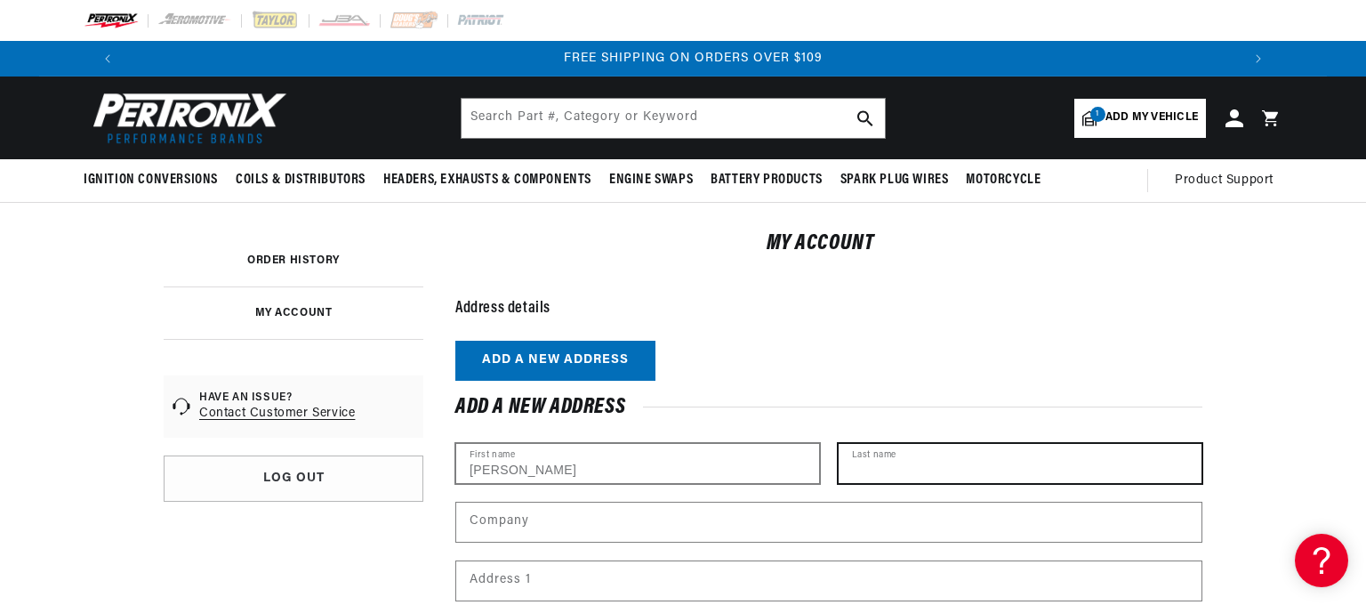
type input "Latham"
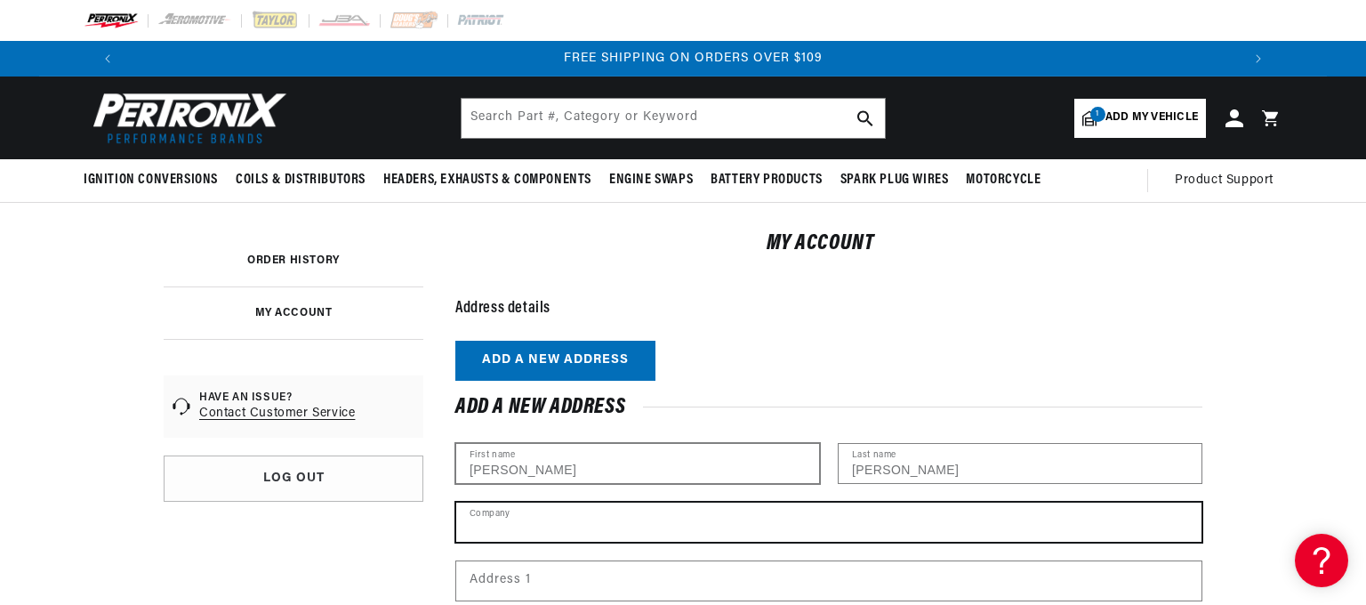
type input "Mountain Service & Repair"
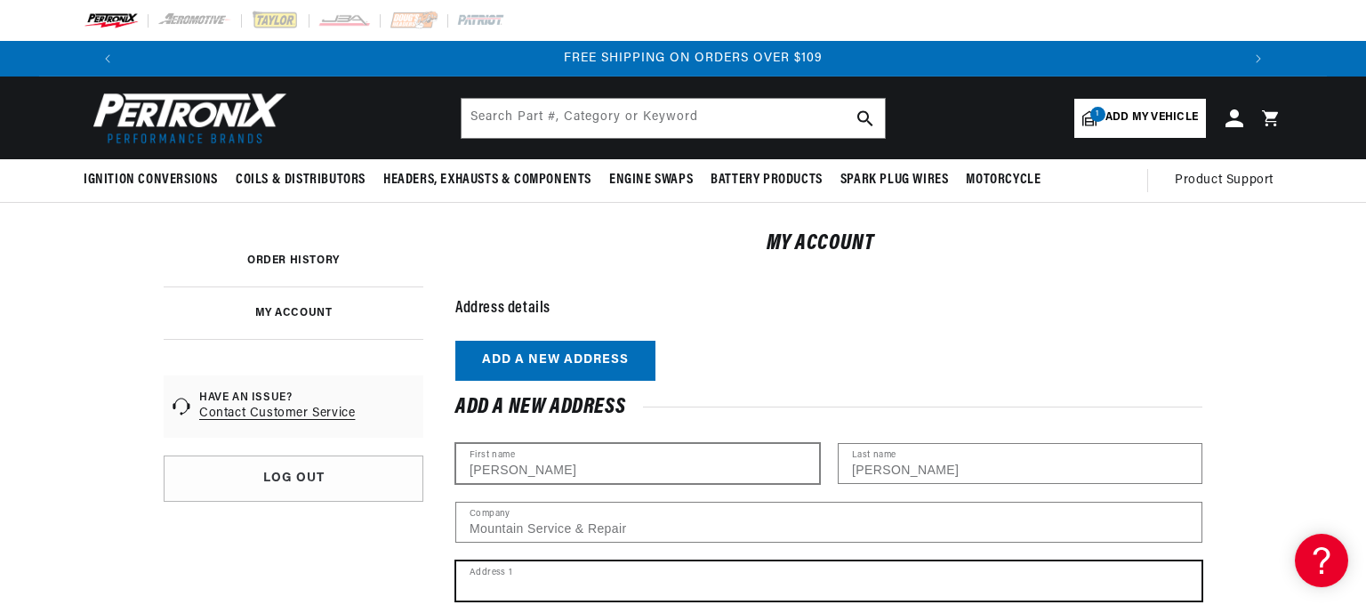
type input "4332 DIXON ST P.O. BOX 283"
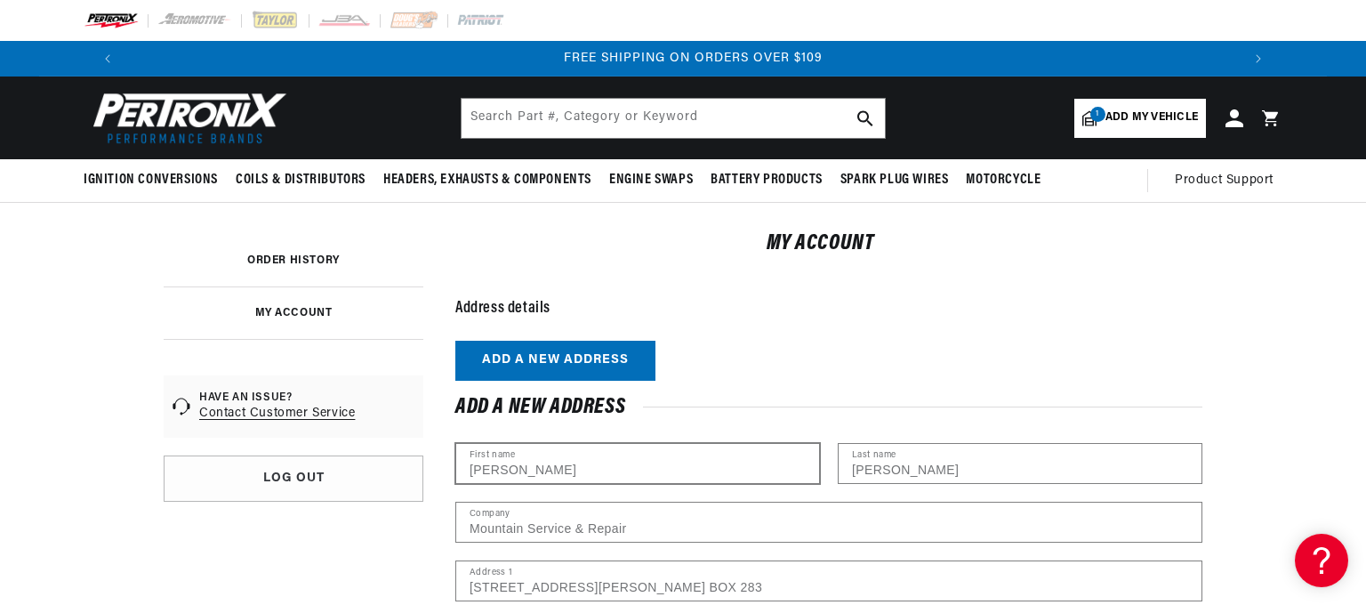
type input "Timnath"
select select "[US_STATE]"
type input "80547"
type input "[PHONE_NUMBER]"
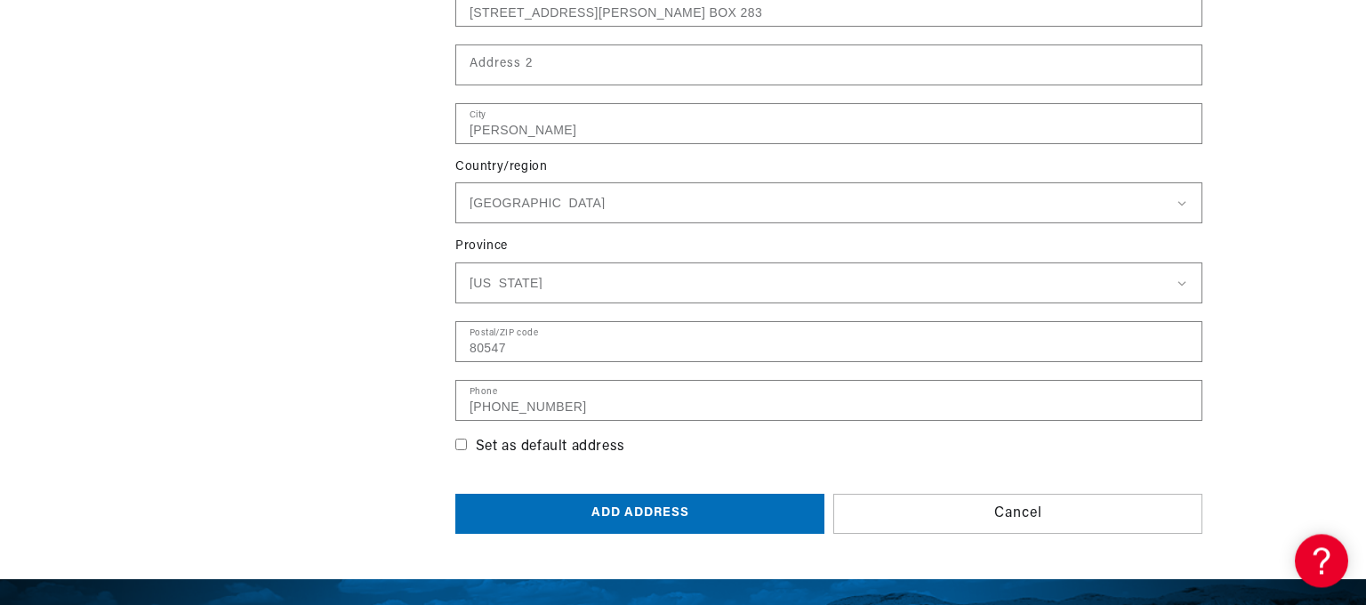
scroll to position [576, 0]
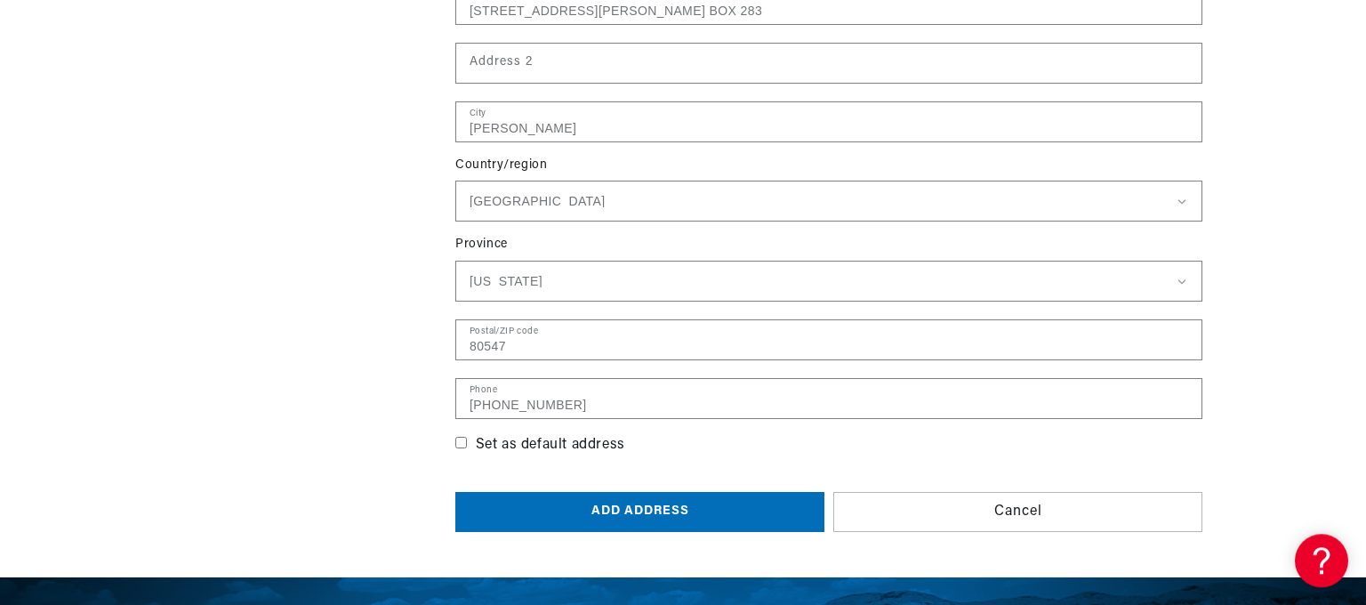
click at [464, 439] on input "Set as default address" at bounding box center [461, 443] width 12 height 12
checkbox input "true"
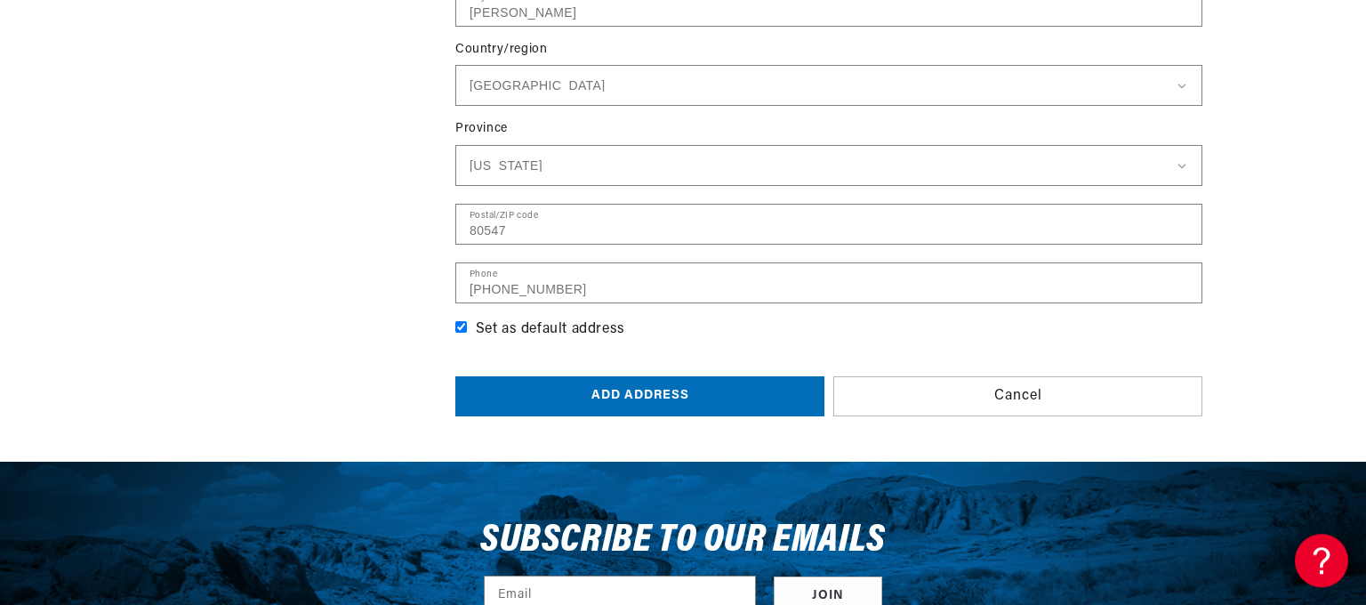
scroll to position [708, 0]
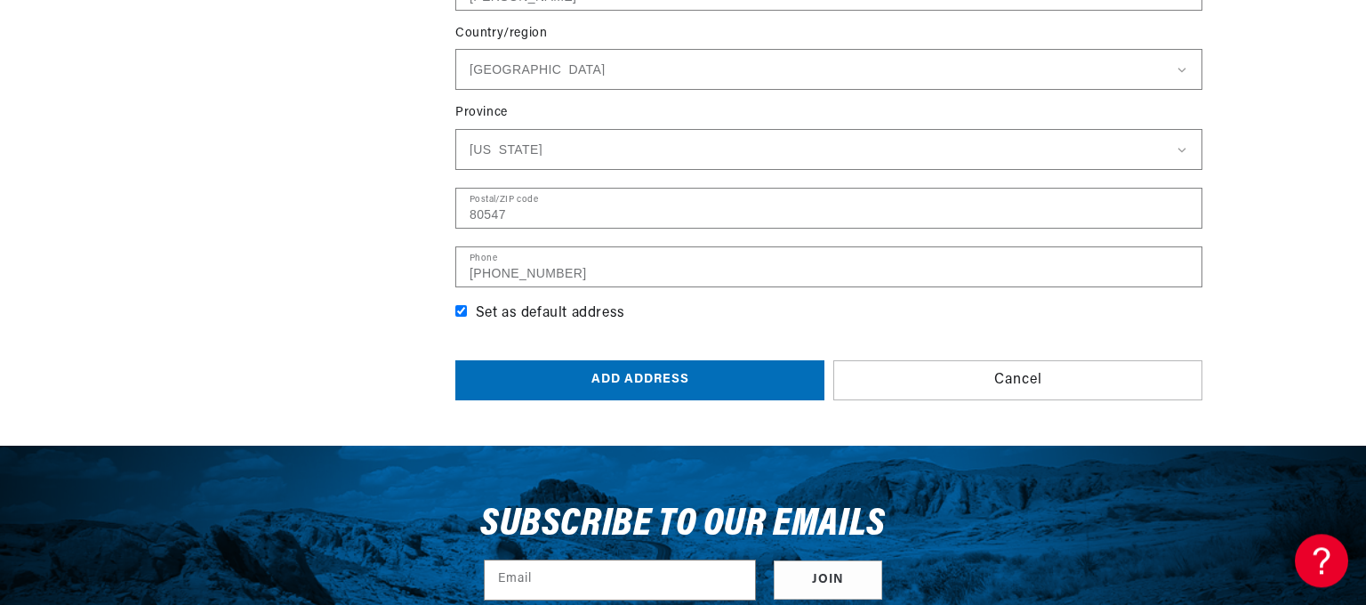
click at [455, 360] on button "Add address" at bounding box center [639, 380] width 369 height 40
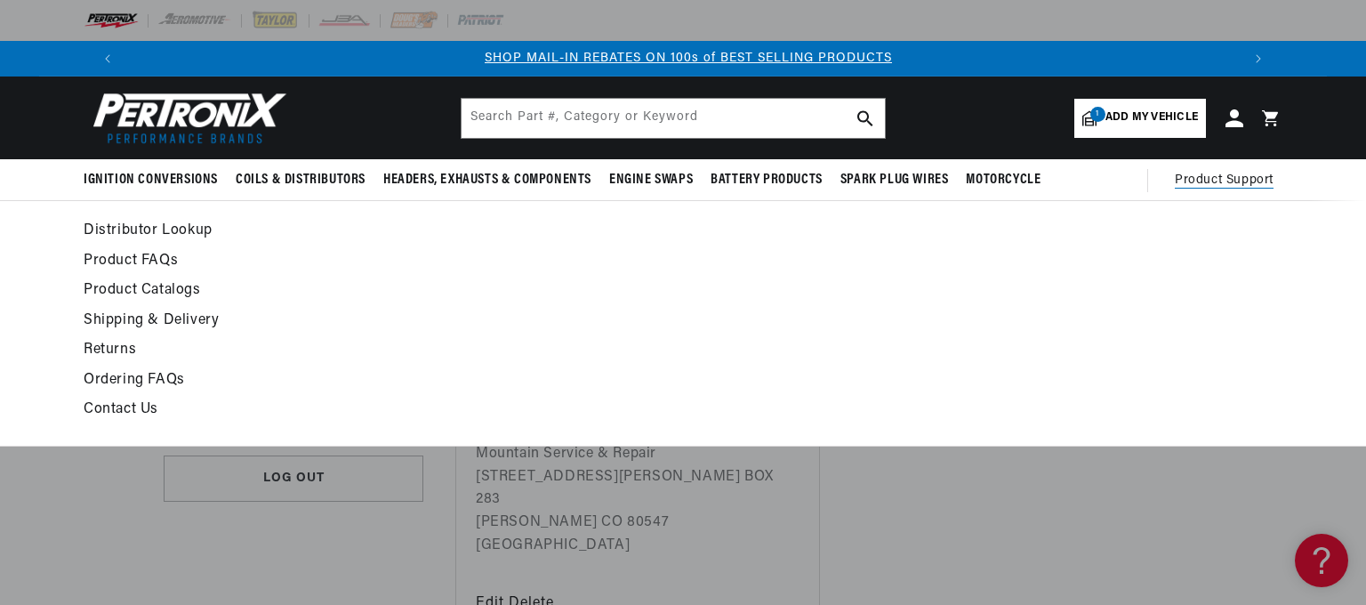
scroll to position [0, 1110]
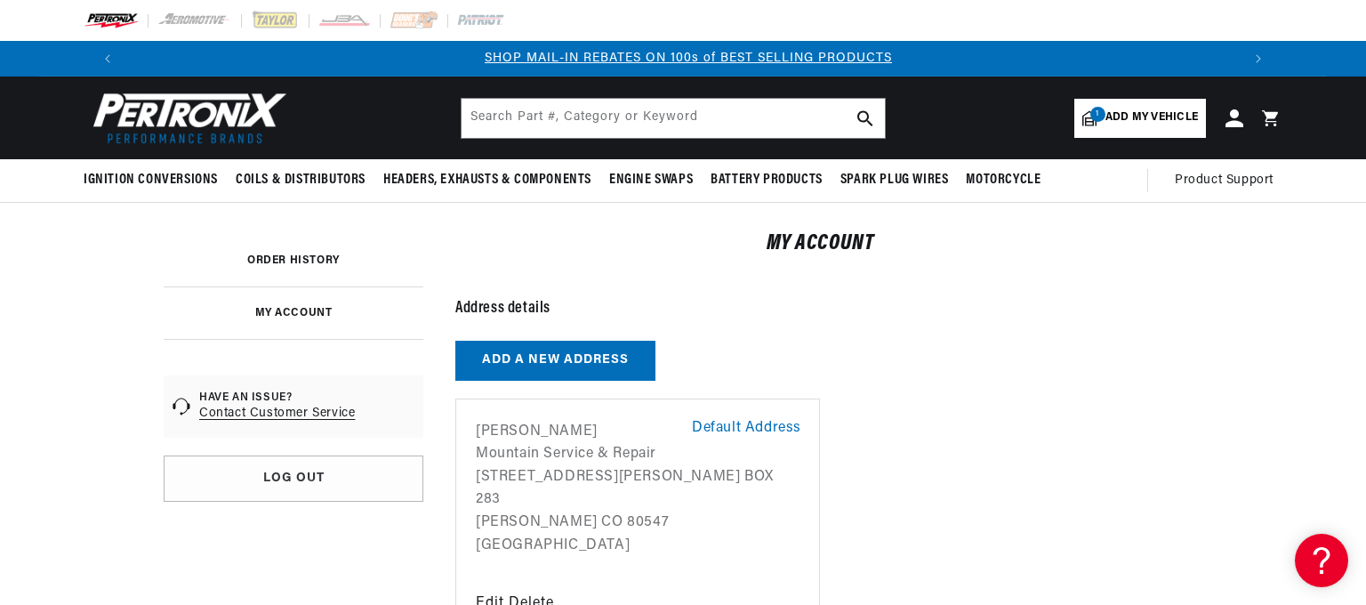
click at [1156, 116] on span "Add my vehicle" at bounding box center [1152, 117] width 93 height 17
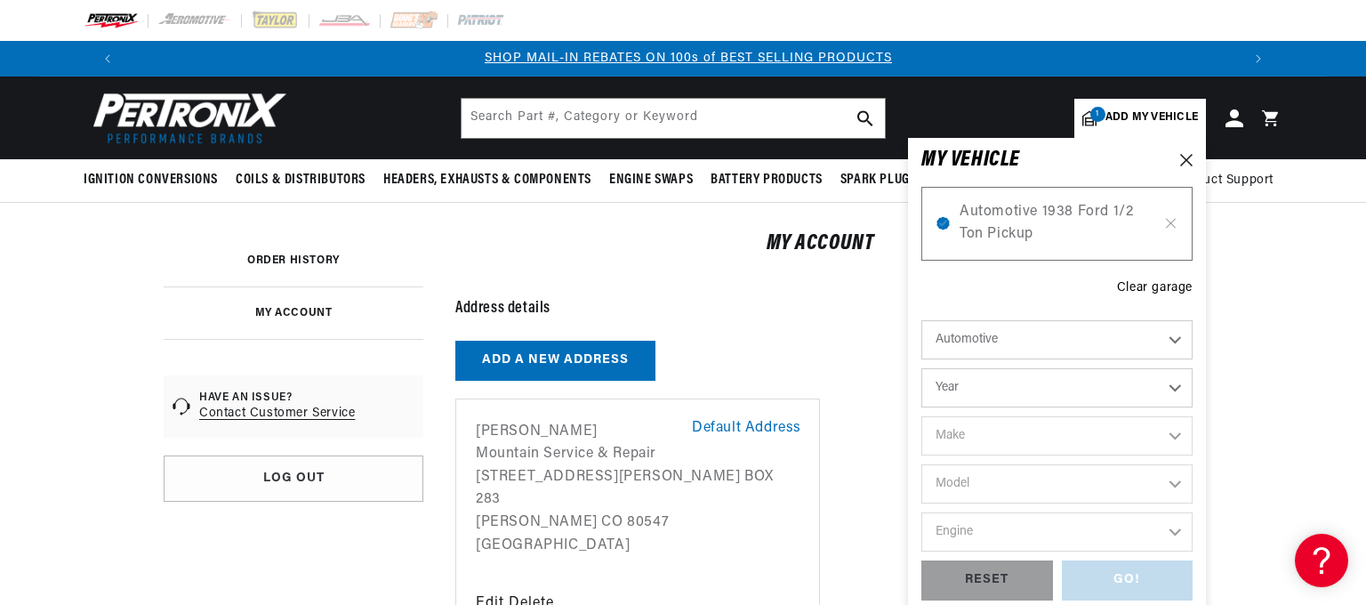
click at [1295, 237] on div "ORDER HISTORY MY ACCOUNT HAVE AN ISSUE? Contact Customer Service Log out Back t…" at bounding box center [683, 451] width 1366 height 497
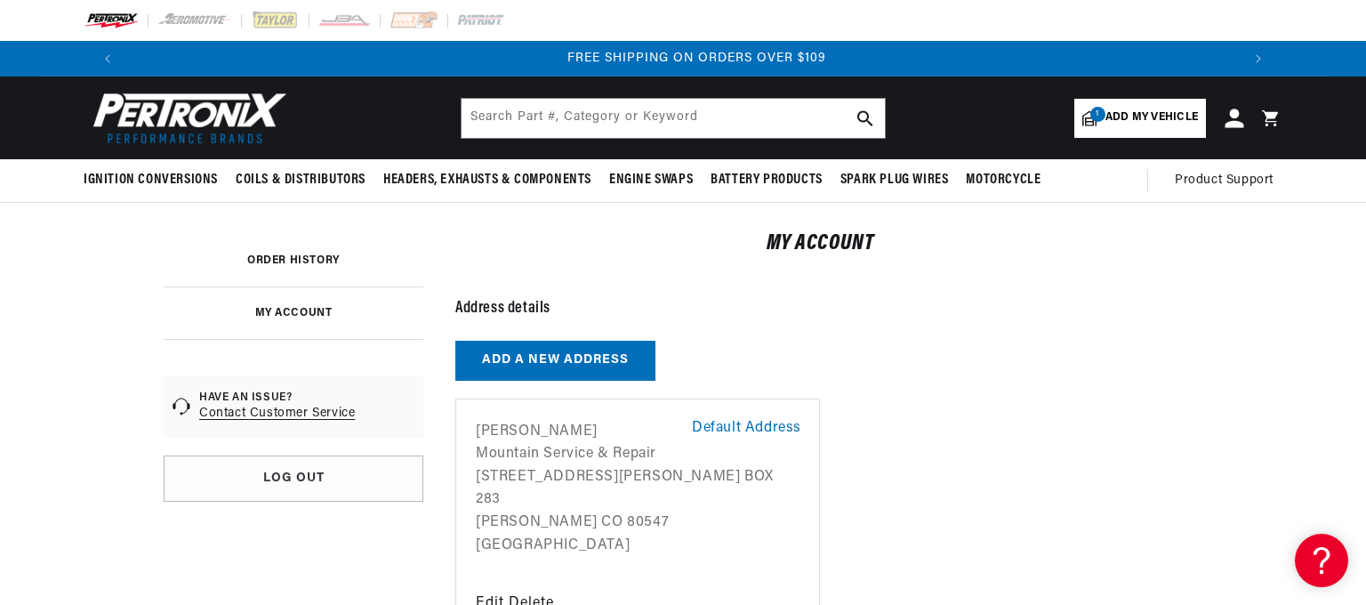
scroll to position [0, 2221]
click at [1237, 123] on icon at bounding box center [1234, 118] width 19 height 19
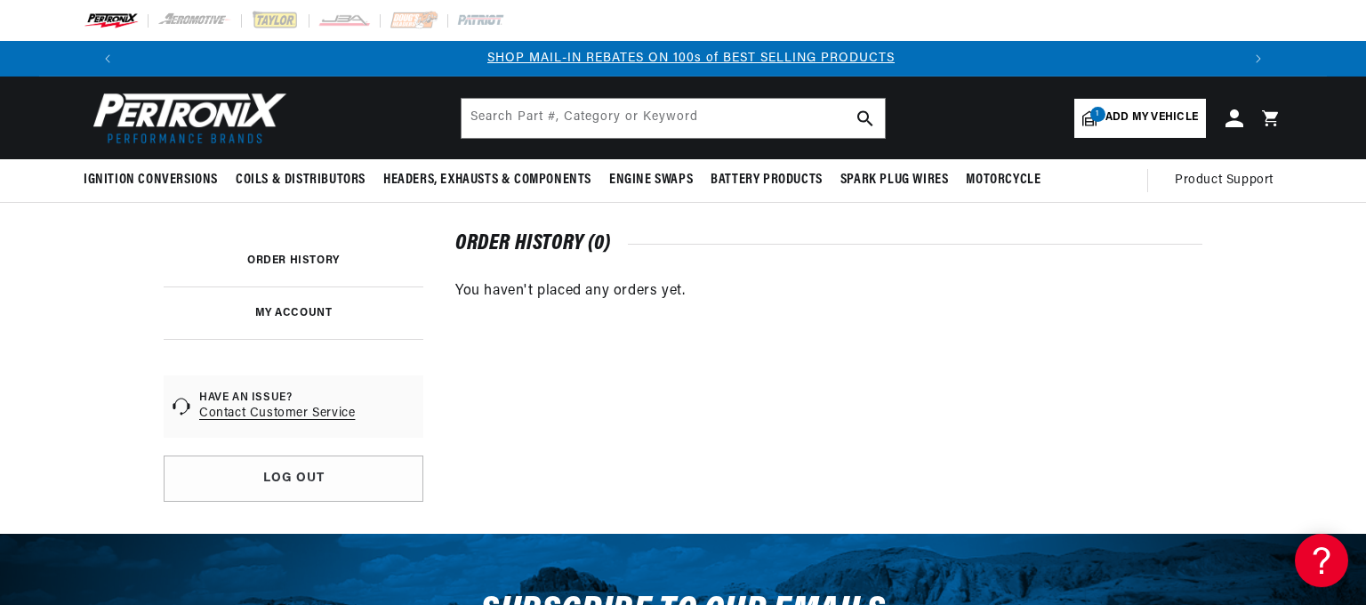
scroll to position [0, 1110]
click at [314, 309] on link "MY ACCOUNT" at bounding box center [293, 313] width 77 height 11
